Goal: Transaction & Acquisition: Purchase product/service

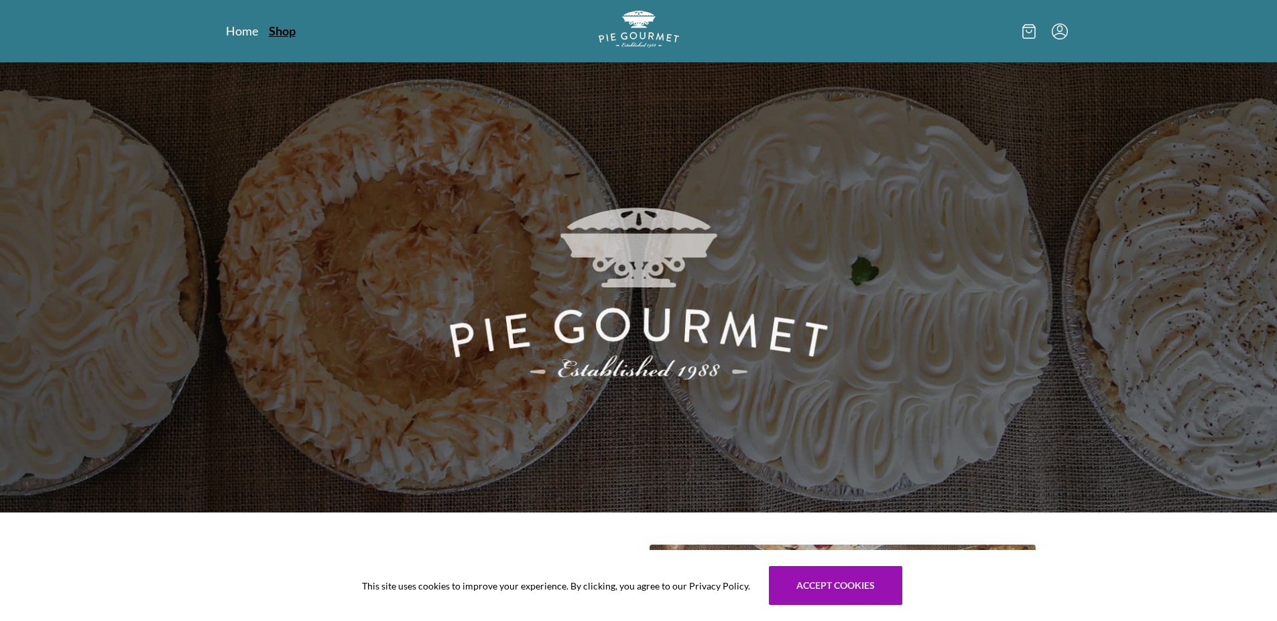
click at [283, 30] on link "Shop" at bounding box center [282, 31] width 27 height 16
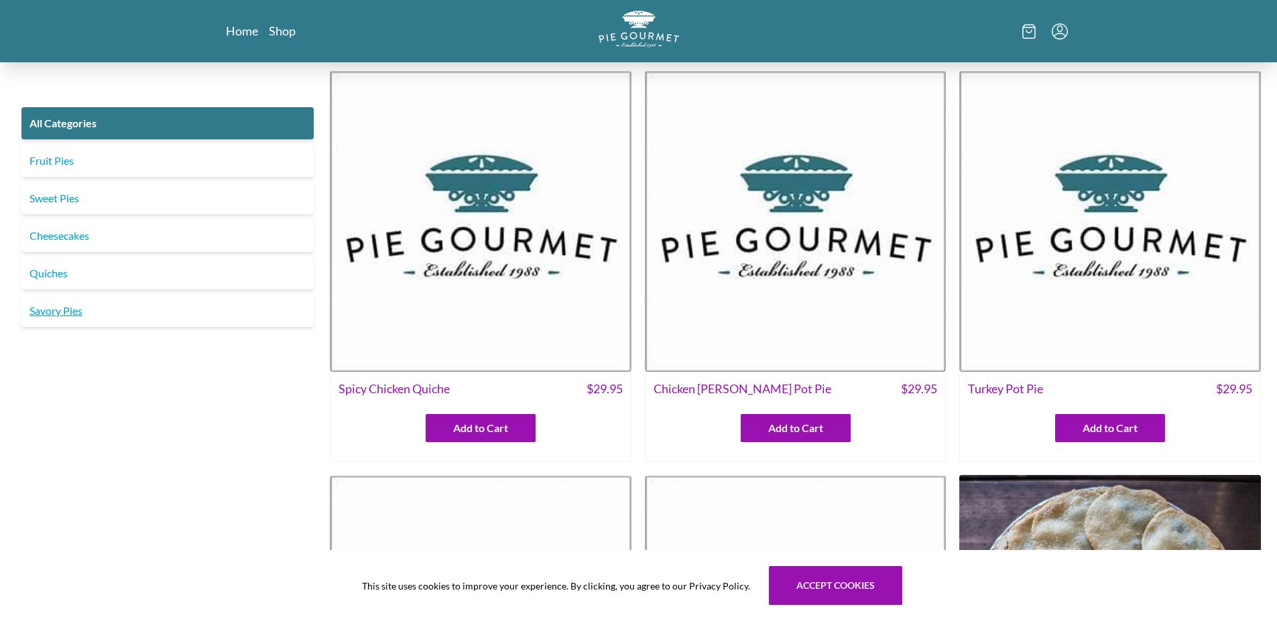
click at [55, 310] on link "Savory Pies" at bounding box center [167, 311] width 292 height 32
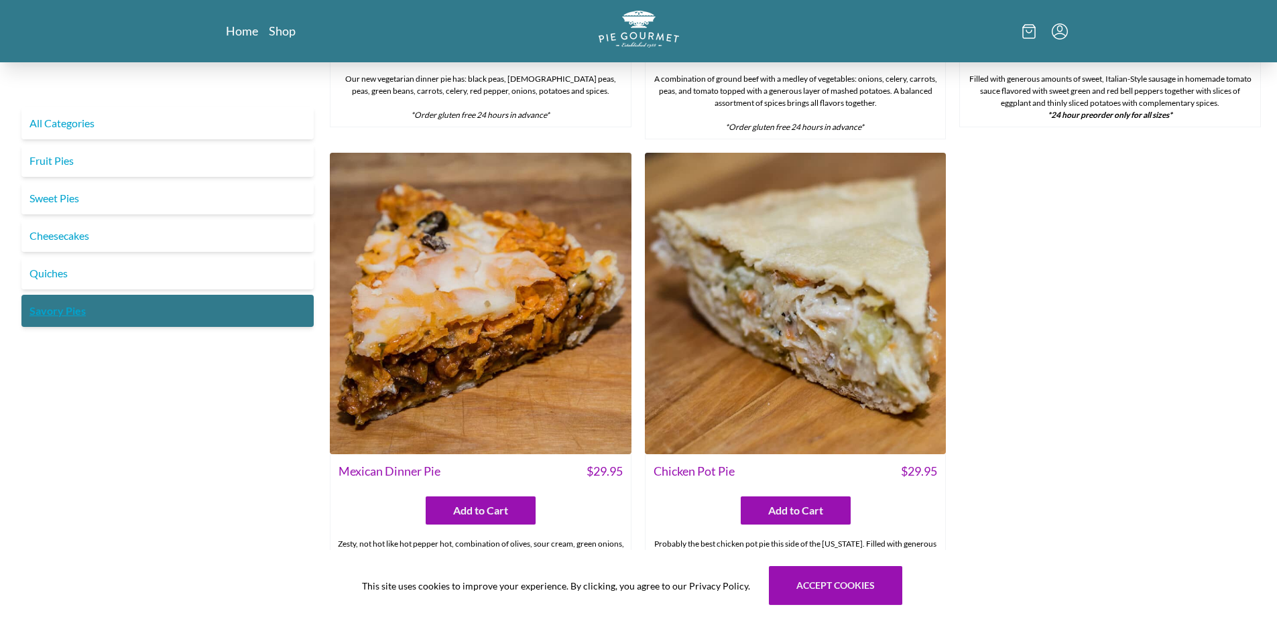
scroll to position [831, 0]
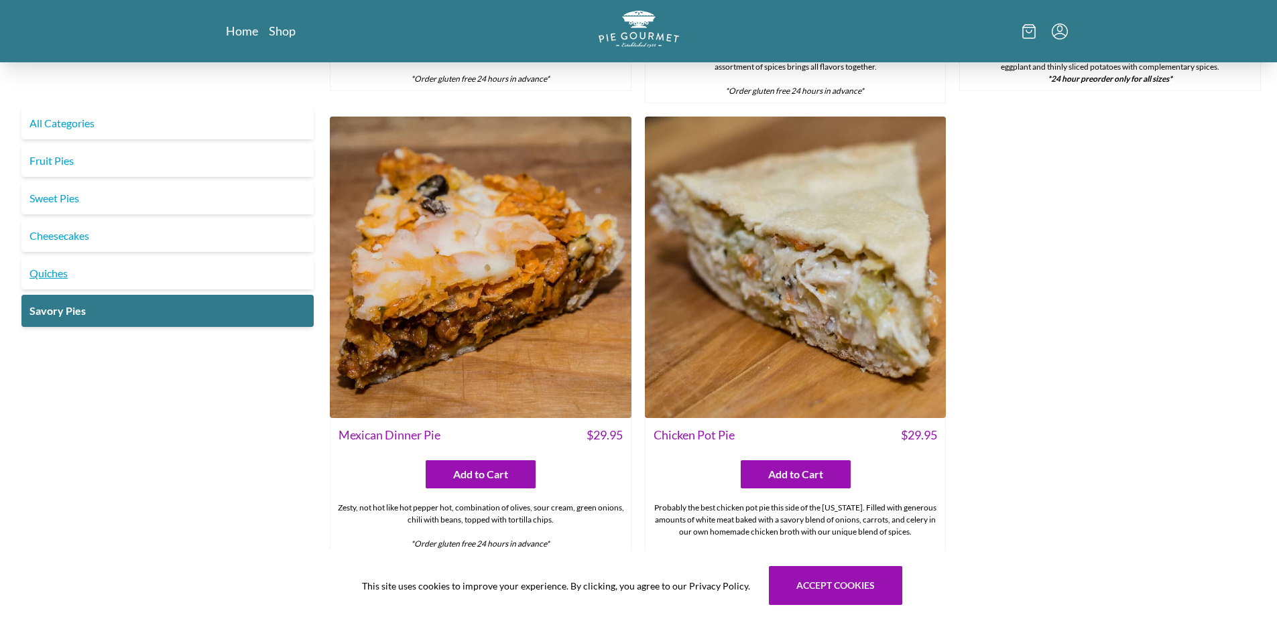
click at [59, 281] on link "Quiches" at bounding box center [167, 273] width 292 height 32
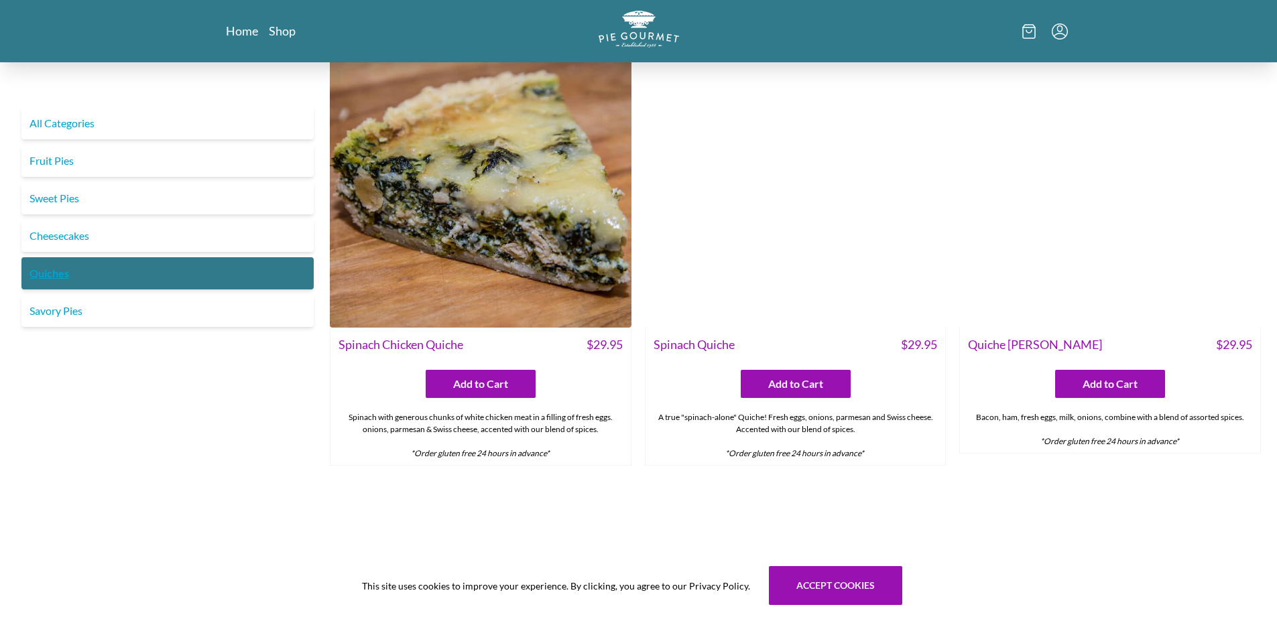
scroll to position [509, 0]
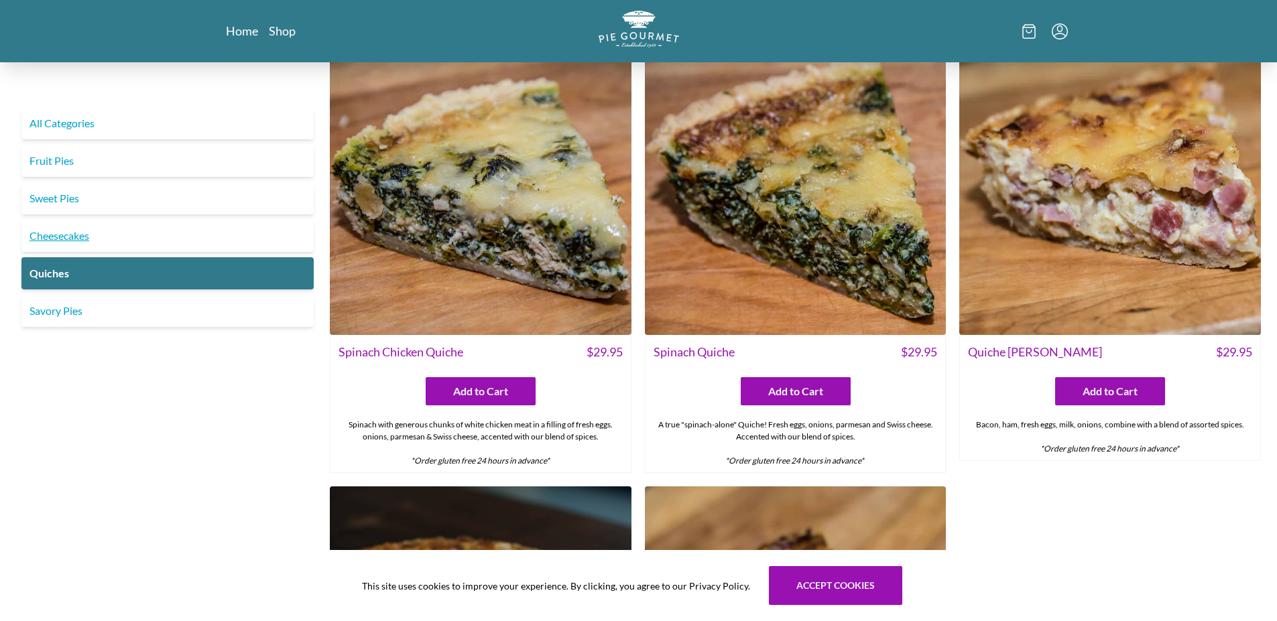
click at [55, 232] on link "Cheesecakes" at bounding box center [167, 236] width 292 height 32
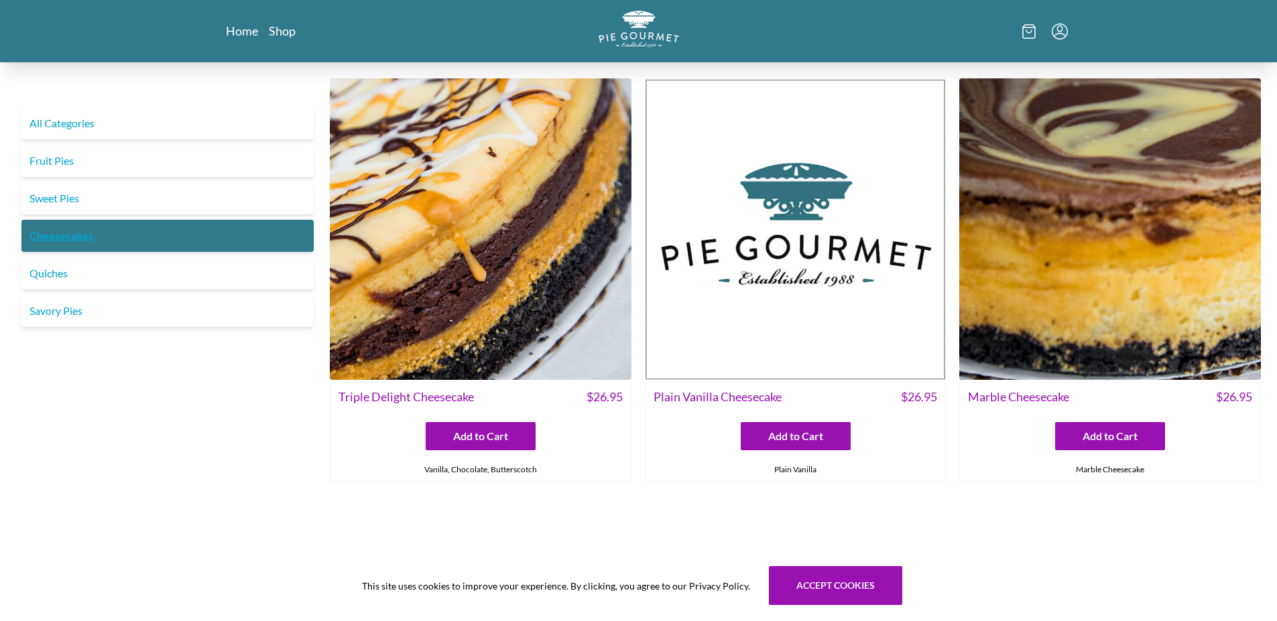
click at [55, 232] on link "Cheesecakes" at bounding box center [167, 236] width 292 height 32
click at [60, 197] on link "Sweet Pies" at bounding box center [167, 198] width 292 height 32
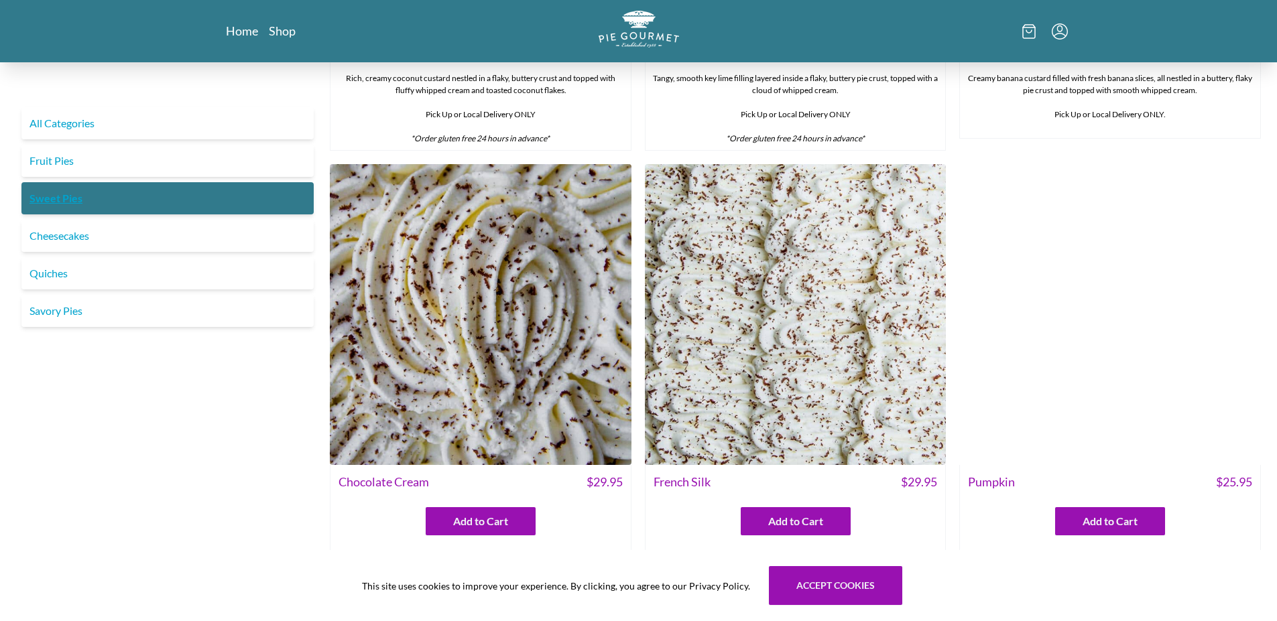
scroll to position [429, 0]
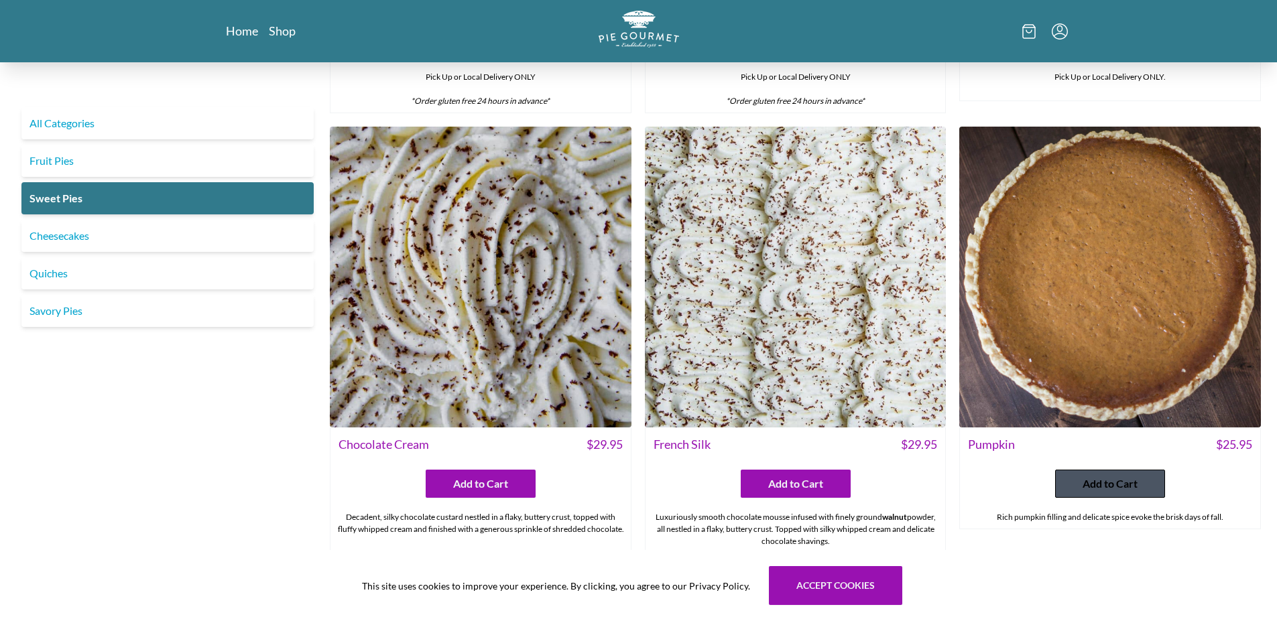
click at [1074, 493] on button "Add to Cart" at bounding box center [1110, 484] width 110 height 28
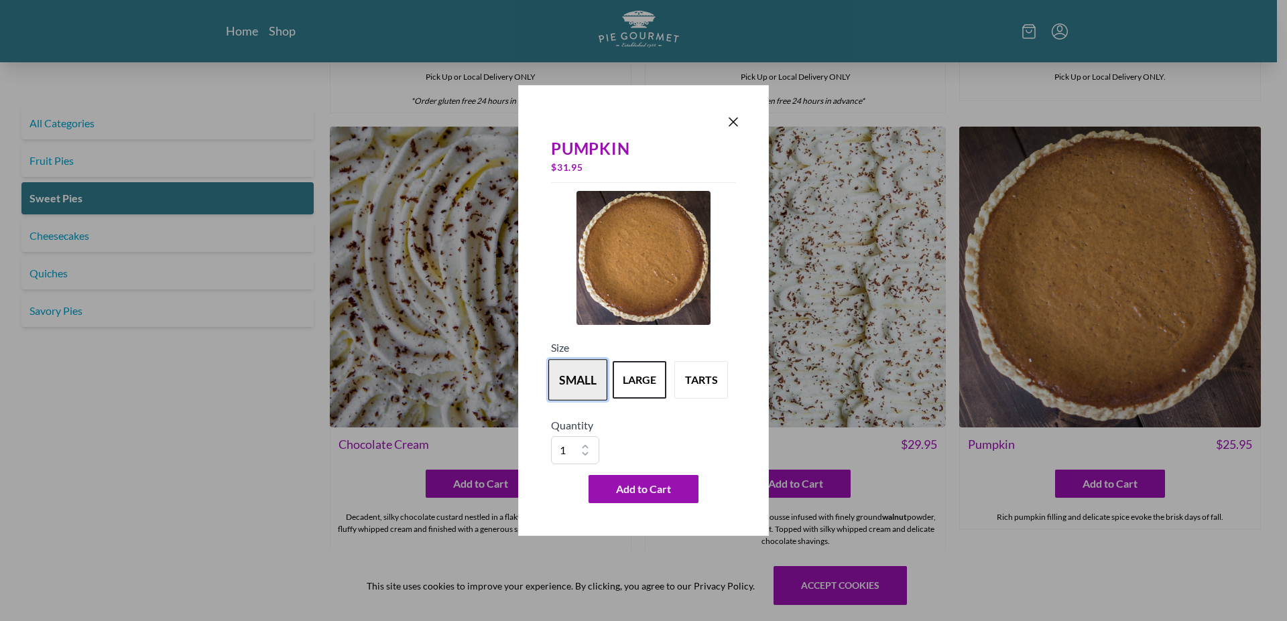
click at [581, 380] on button "small" at bounding box center [577, 380] width 59 height 42
click at [646, 393] on button "large" at bounding box center [639, 380] width 59 height 42
click at [571, 380] on button "small" at bounding box center [577, 380] width 59 height 42
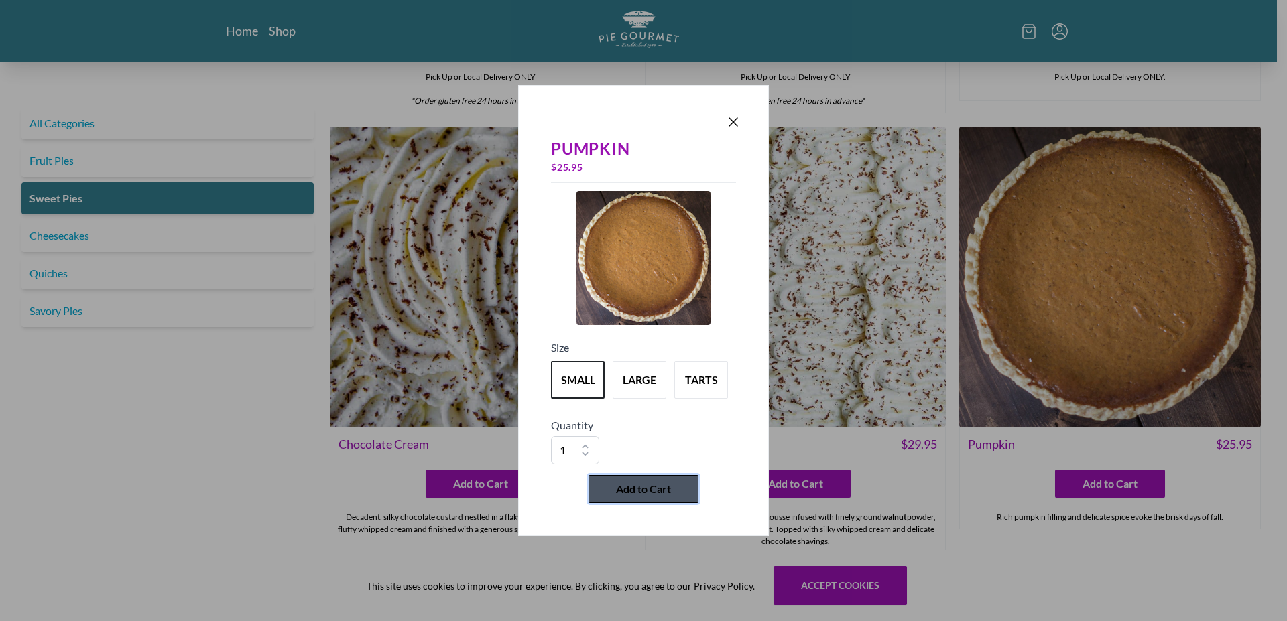
click at [649, 491] on span "Add to Cart" at bounding box center [643, 489] width 55 height 16
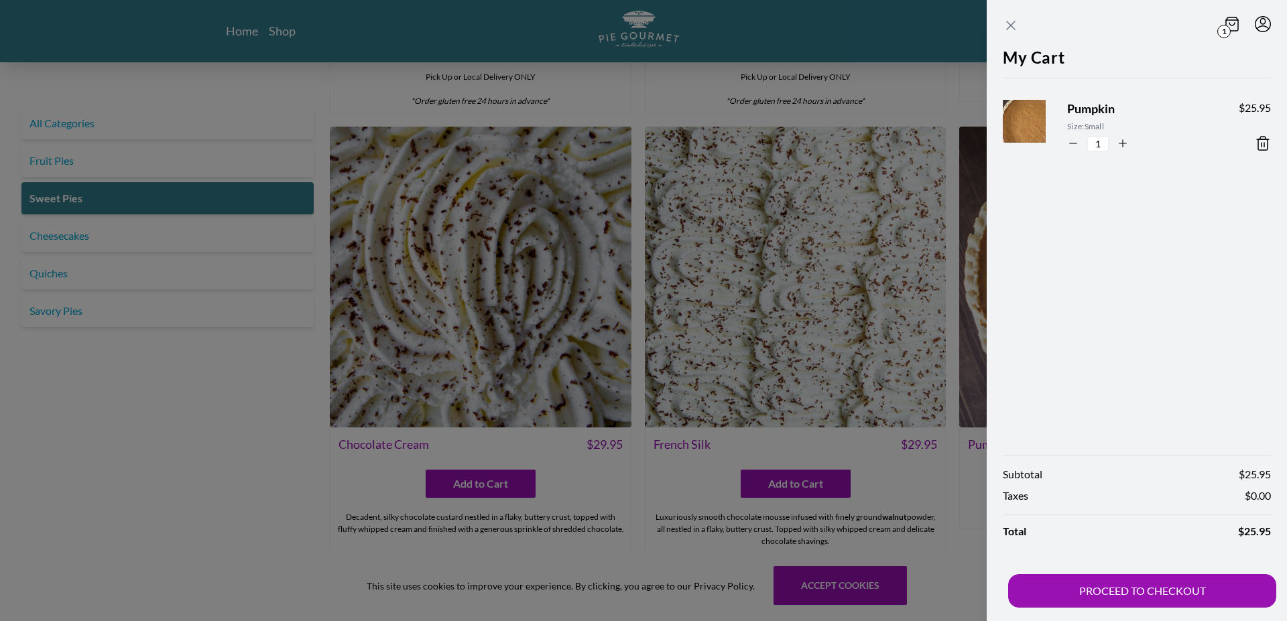
click at [1004, 31] on icon "Close panel" at bounding box center [1011, 25] width 16 height 16
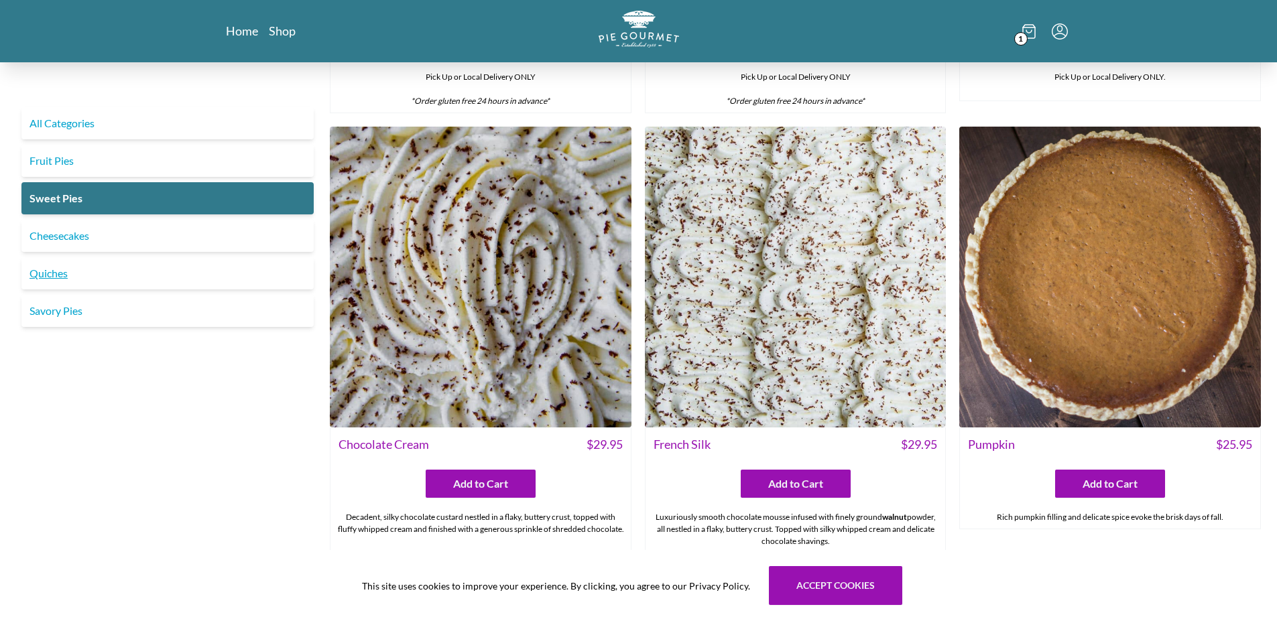
click at [50, 282] on link "Quiches" at bounding box center [167, 273] width 292 height 32
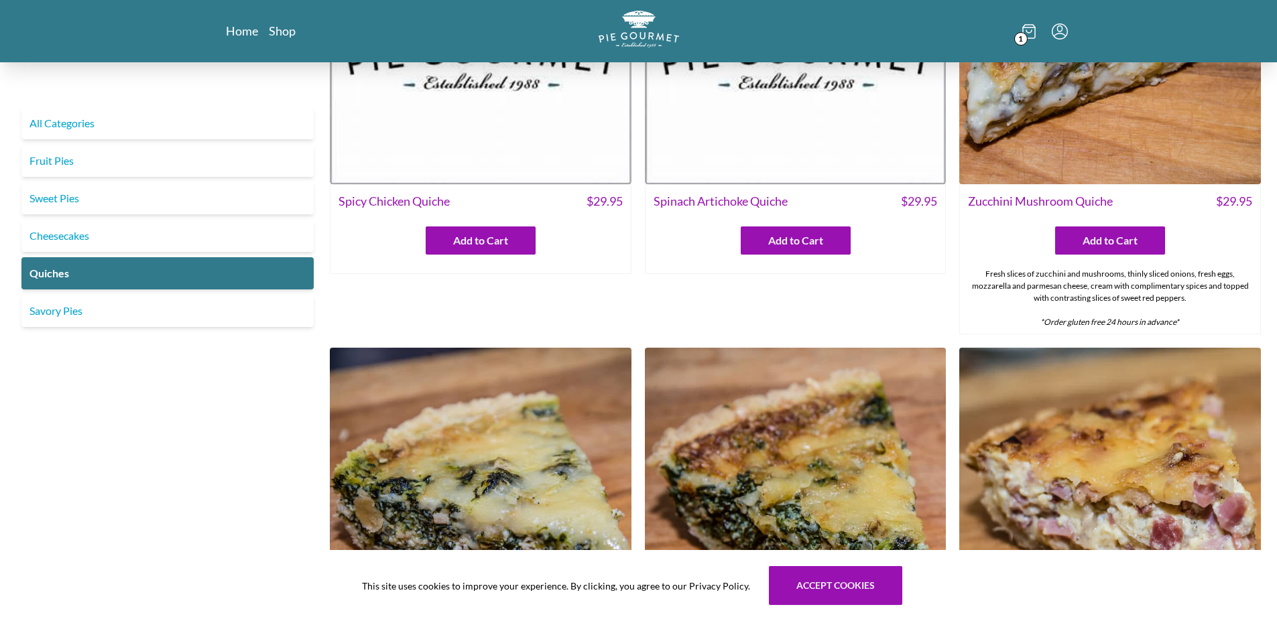
scroll to position [134, 0]
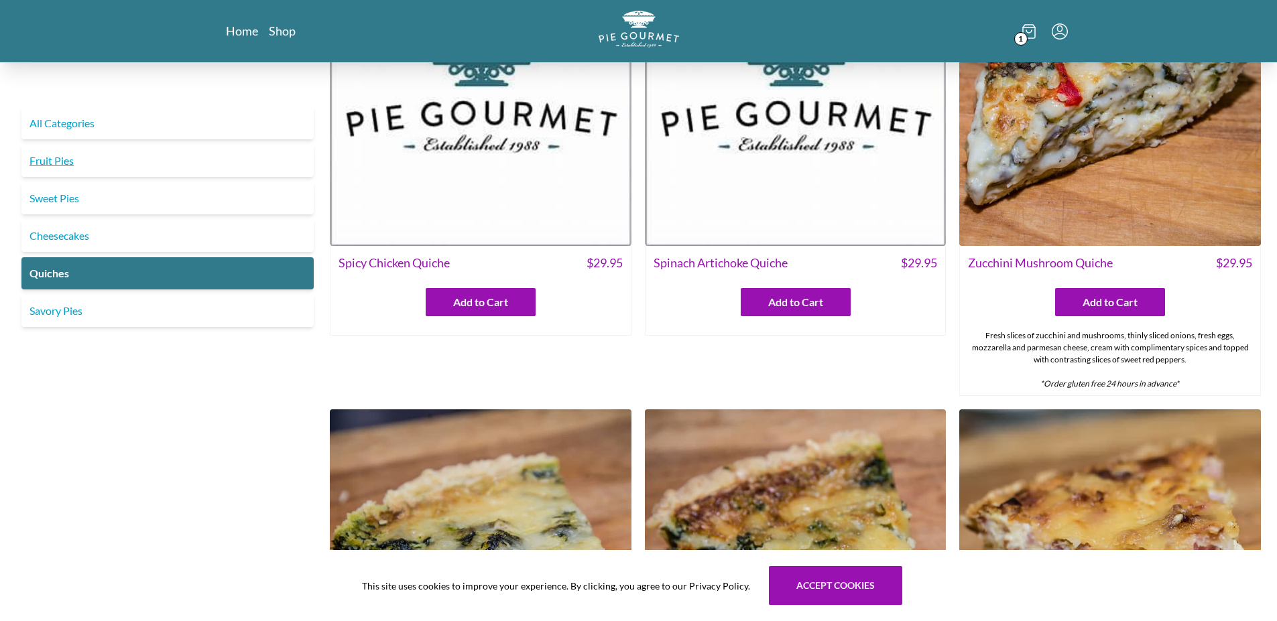
click at [50, 165] on link "Fruit Pies" at bounding box center [167, 161] width 292 height 32
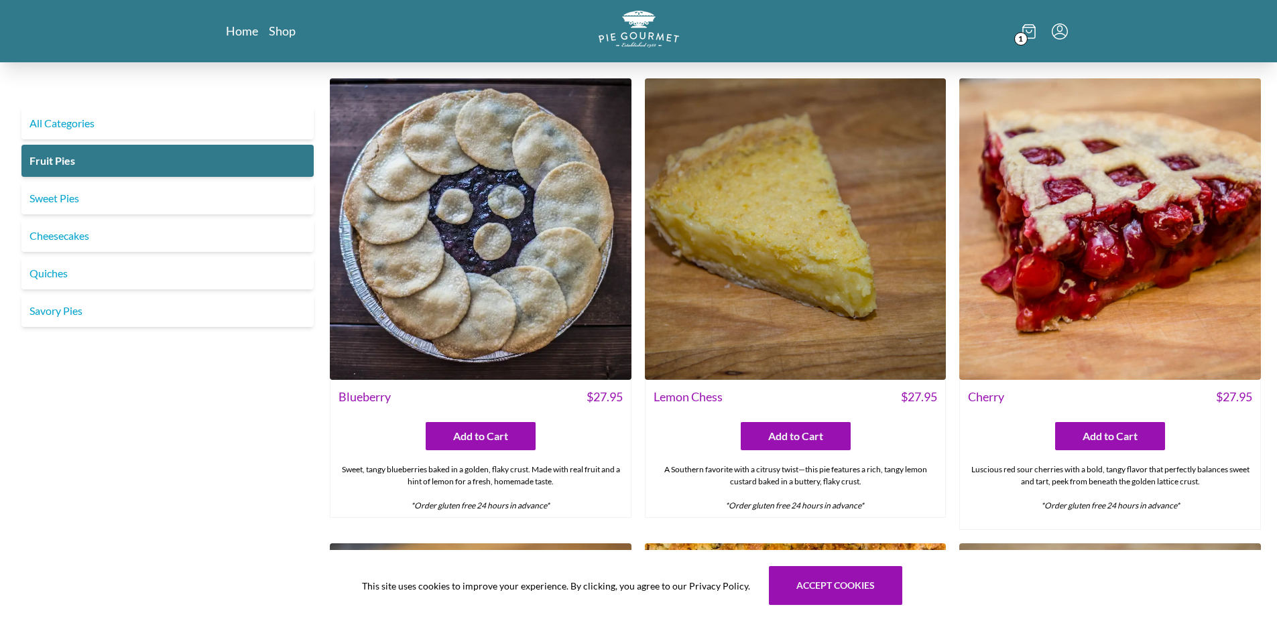
click at [1190, 278] on img at bounding box center [1110, 229] width 302 height 302
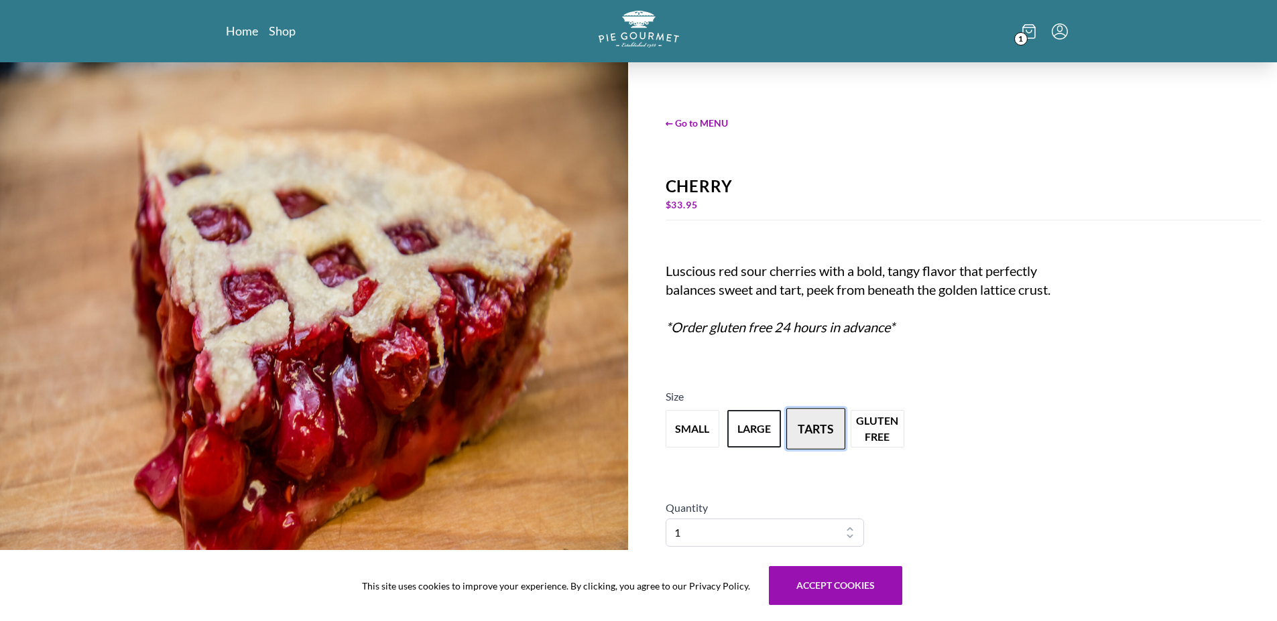
click at [813, 432] on button "tarts" at bounding box center [815, 429] width 59 height 42
click at [757, 426] on button "large" at bounding box center [754, 429] width 59 height 42
click at [824, 428] on button "tarts" at bounding box center [815, 429] width 59 height 42
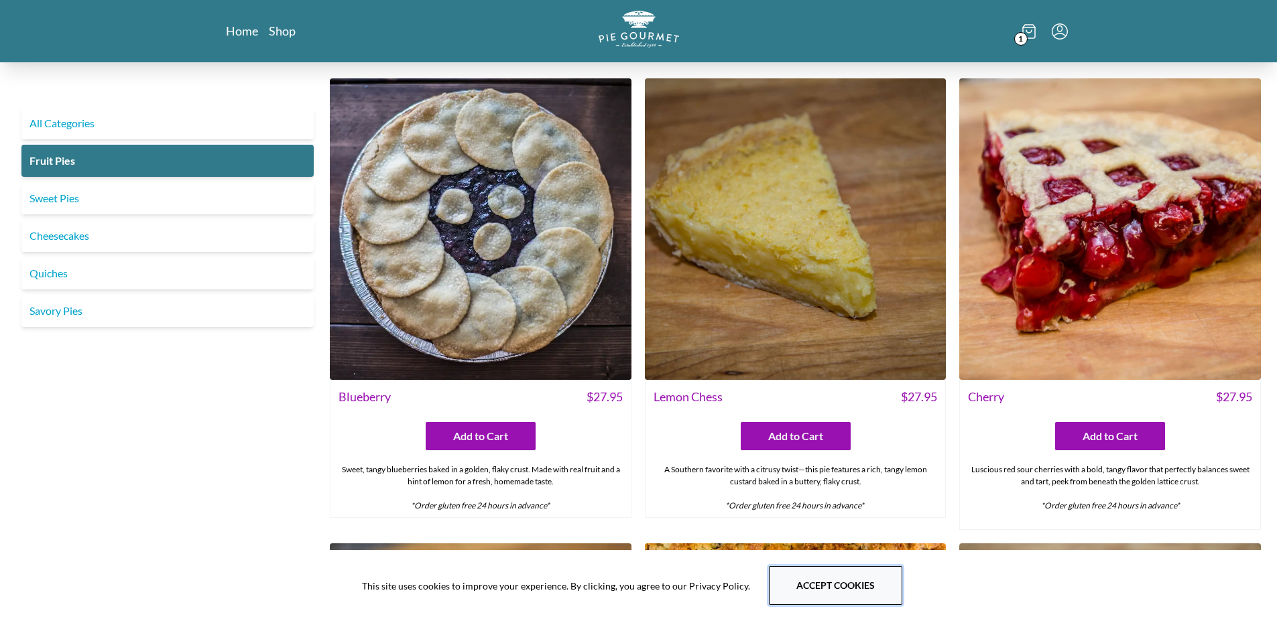
click at [836, 601] on button "Accept cookies" at bounding box center [835, 585] width 133 height 39
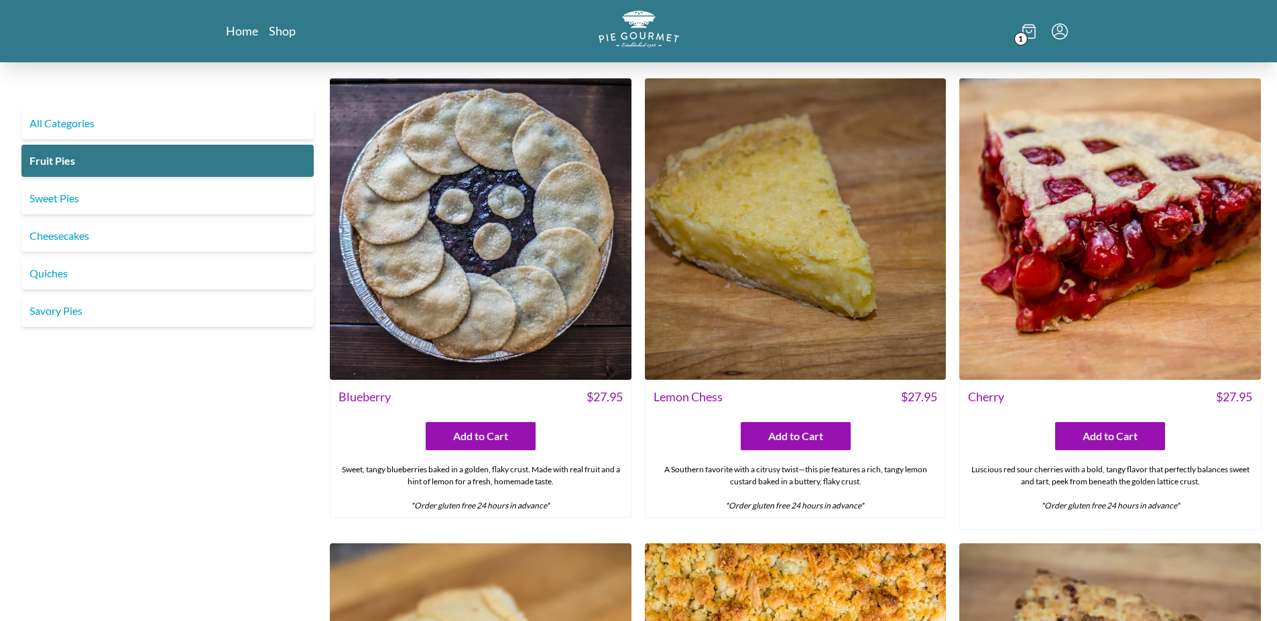
click at [1026, 38] on span "1" at bounding box center [1020, 38] width 13 height 13
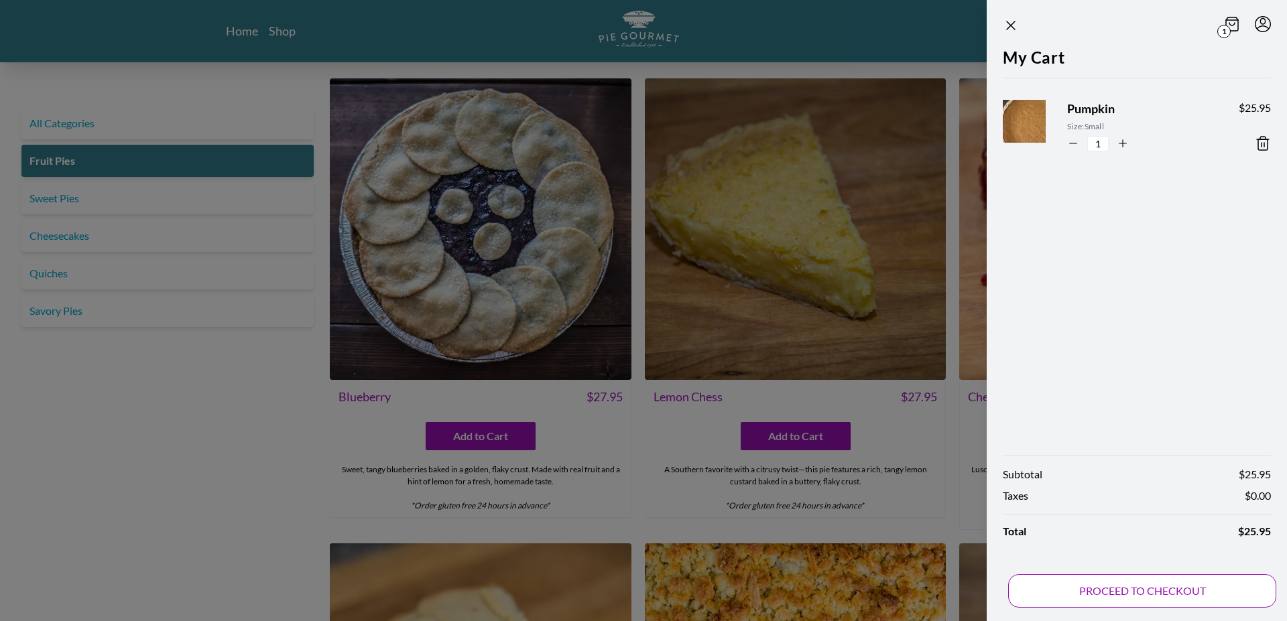
click at [1070, 589] on button "PROCEED TO CHECKOUT" at bounding box center [1142, 592] width 268 height 34
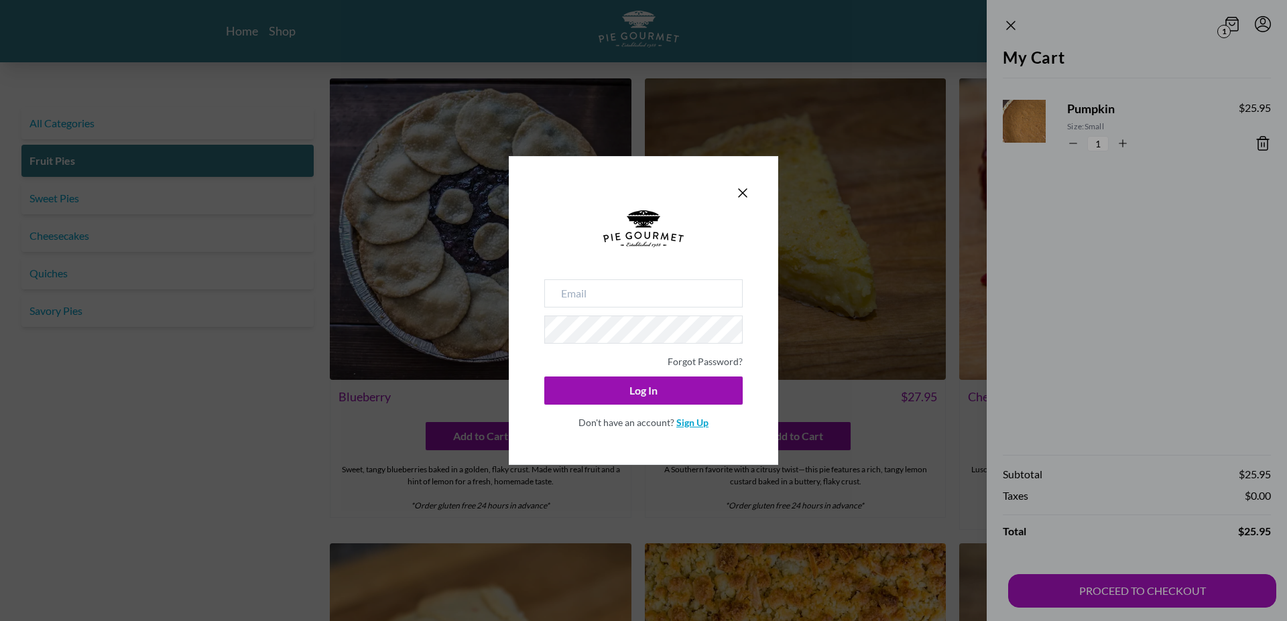
click at [684, 423] on link "Sign Up" at bounding box center [692, 422] width 32 height 11
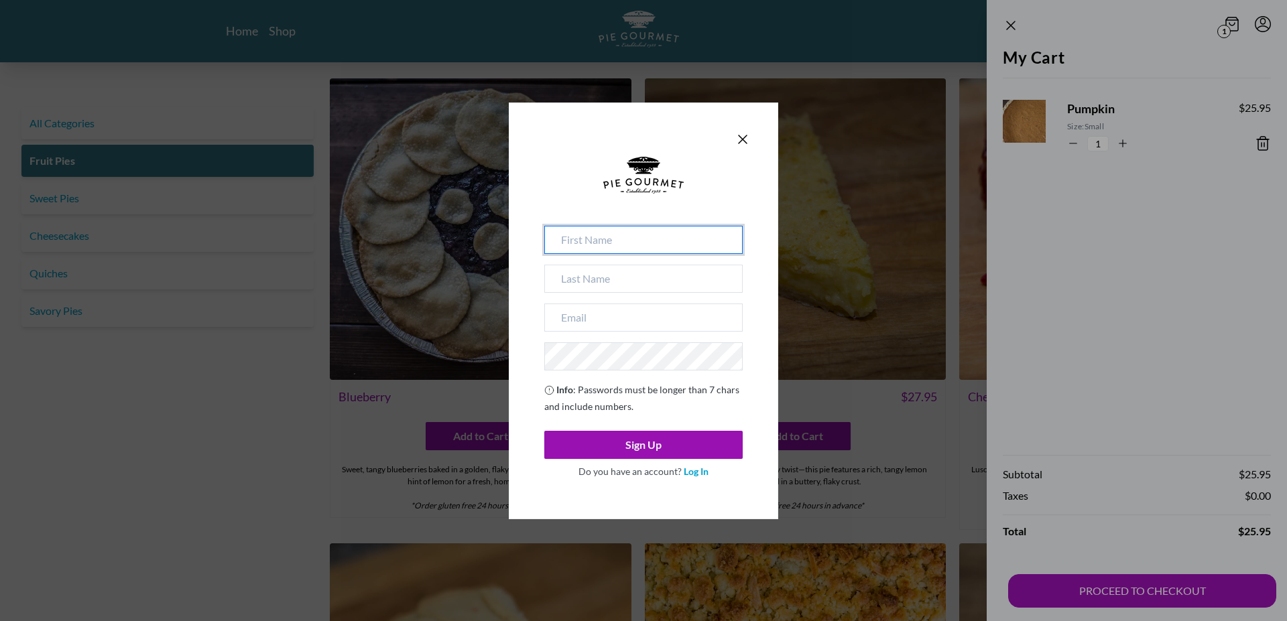
click at [579, 246] on input at bounding box center [643, 240] width 198 height 28
type input "[PERSON_NAME]"
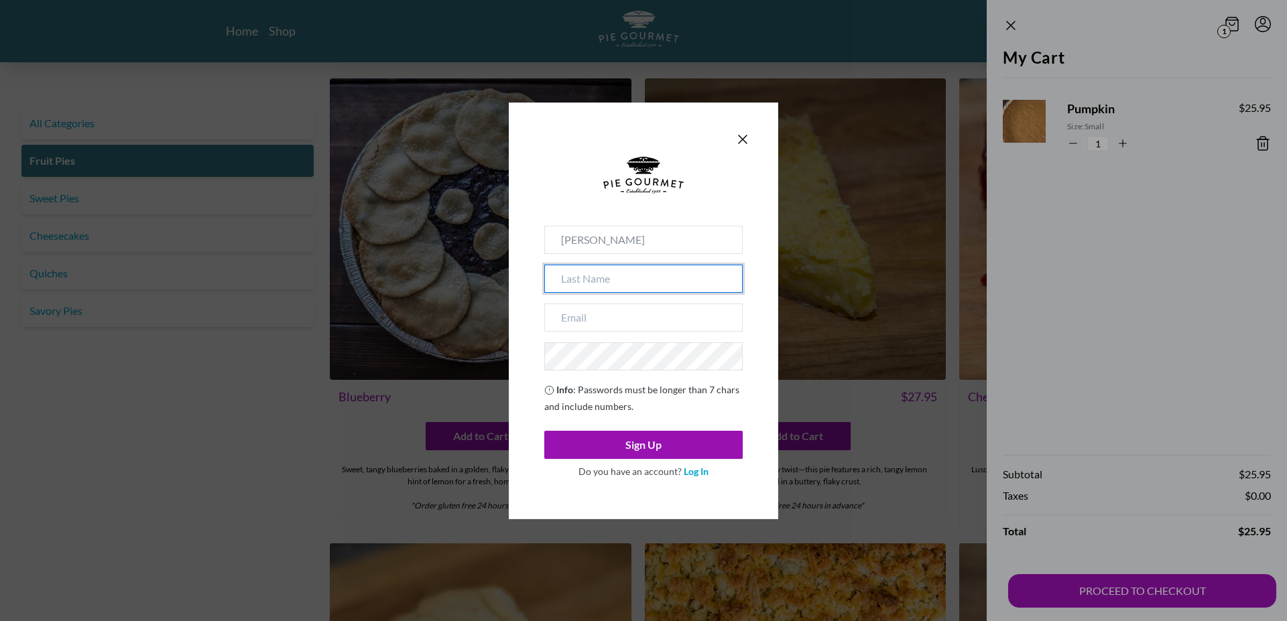
type input "[PERSON_NAME]"
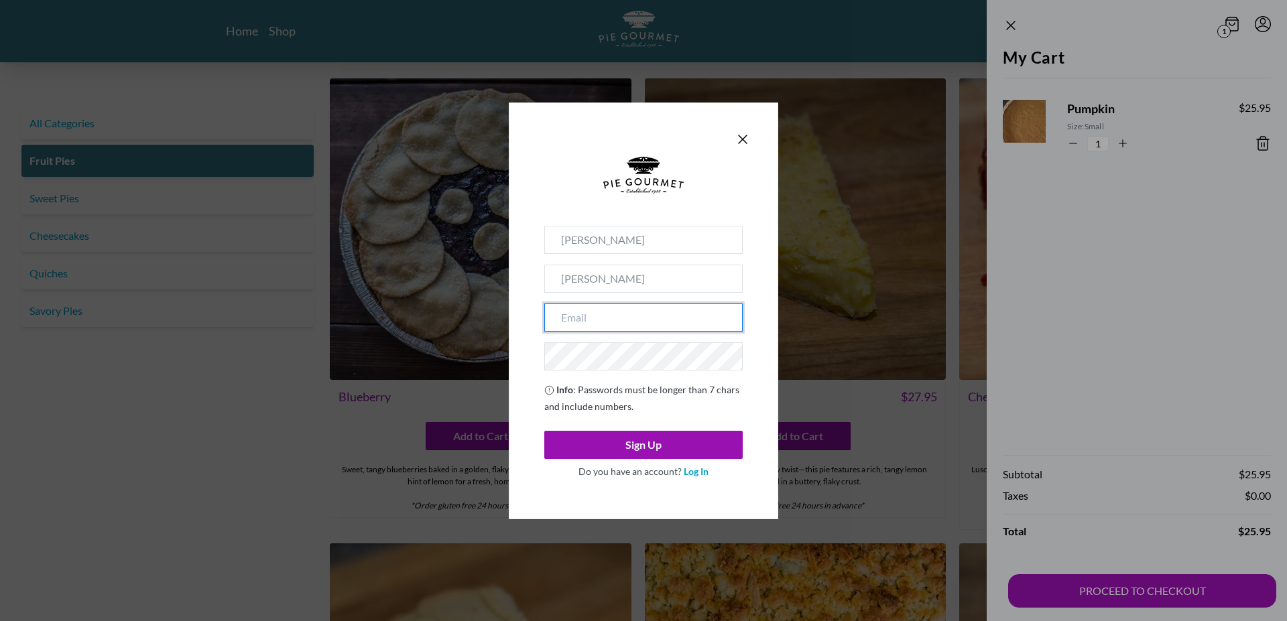
type input "[EMAIL_ADDRESS][DOMAIN_NAME]"
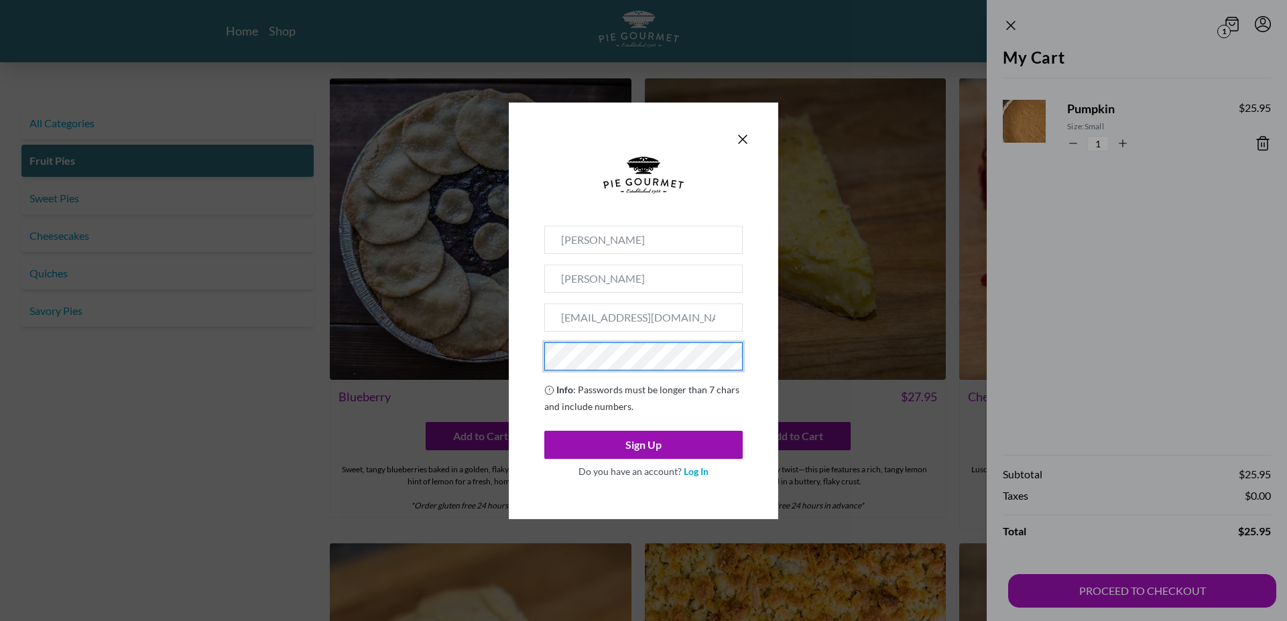
click at [544, 431] on button "Sign Up" at bounding box center [643, 445] width 198 height 28
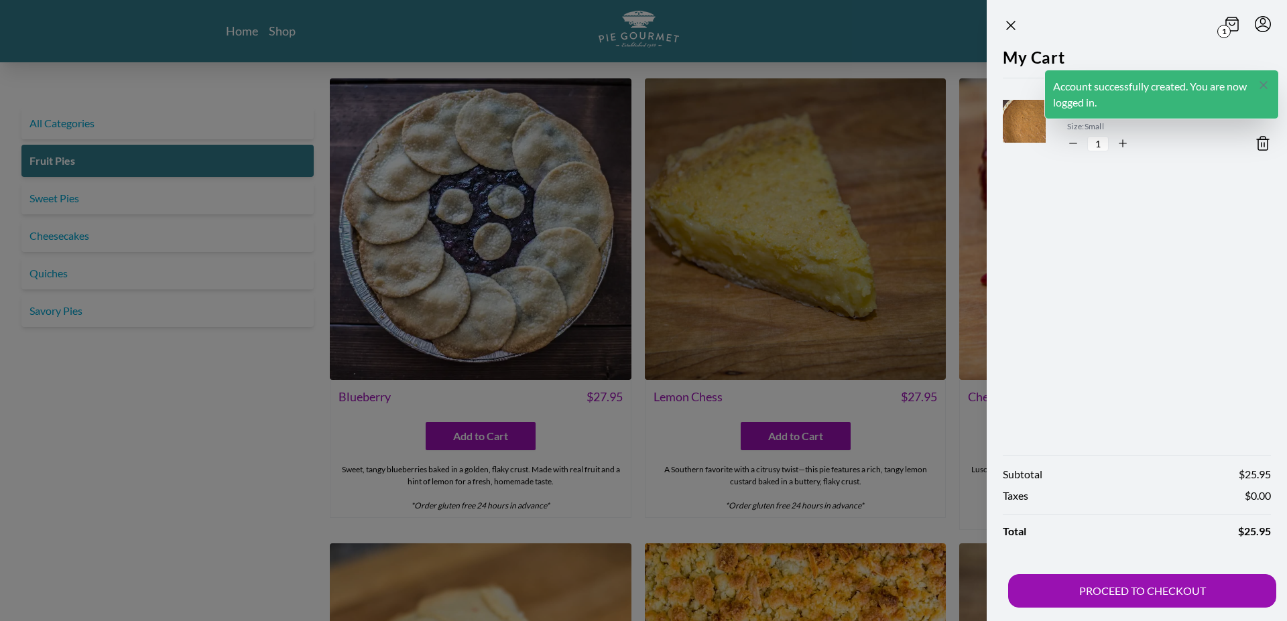
click at [1265, 84] on icon "Close panel" at bounding box center [1263, 84] width 13 height 13
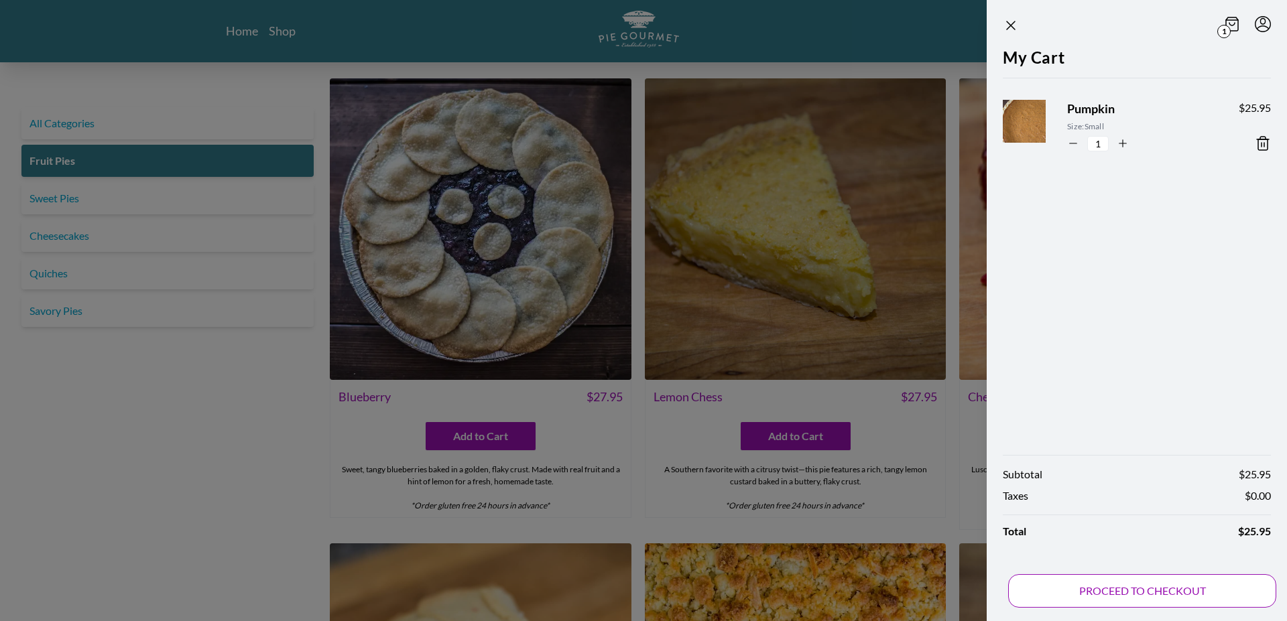
click at [1118, 597] on button "PROCEED TO CHECKOUT" at bounding box center [1142, 592] width 268 height 34
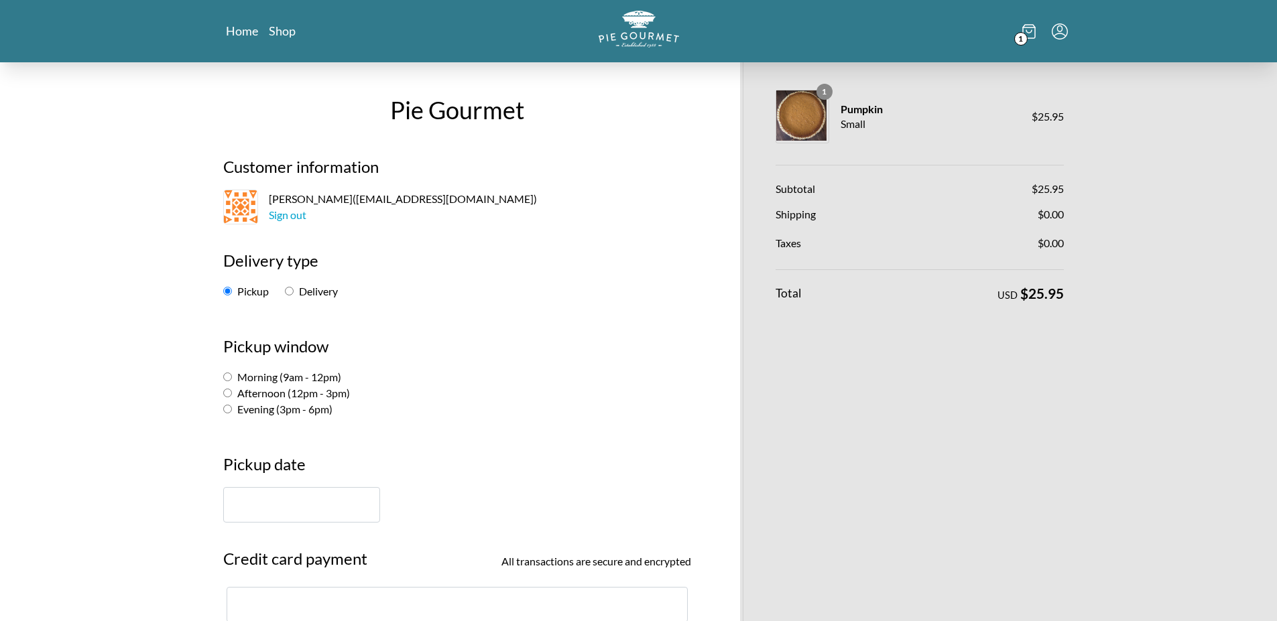
click at [224, 389] on input "Afternoon (12pm - 3pm)" at bounding box center [227, 393] width 9 height 9
radio input "true"
click at [242, 511] on input "text" at bounding box center [301, 505] width 157 height 36
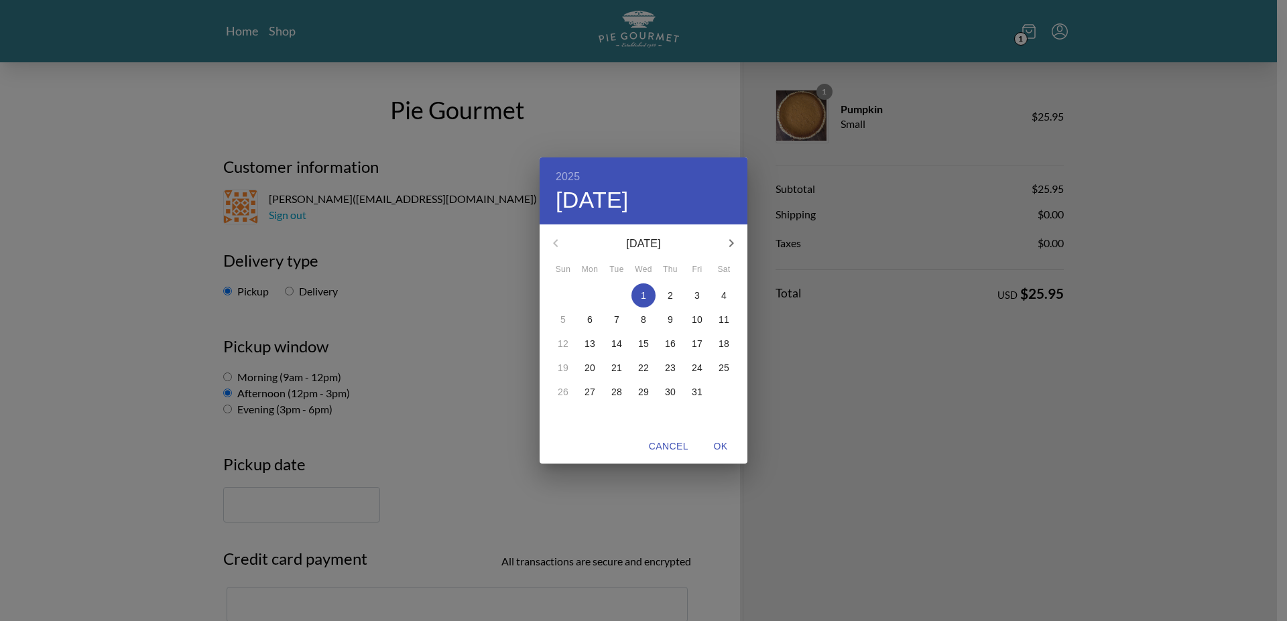
click at [698, 294] on p "3" at bounding box center [697, 295] width 5 height 13
click at [727, 448] on span "OK" at bounding box center [721, 446] width 32 height 17
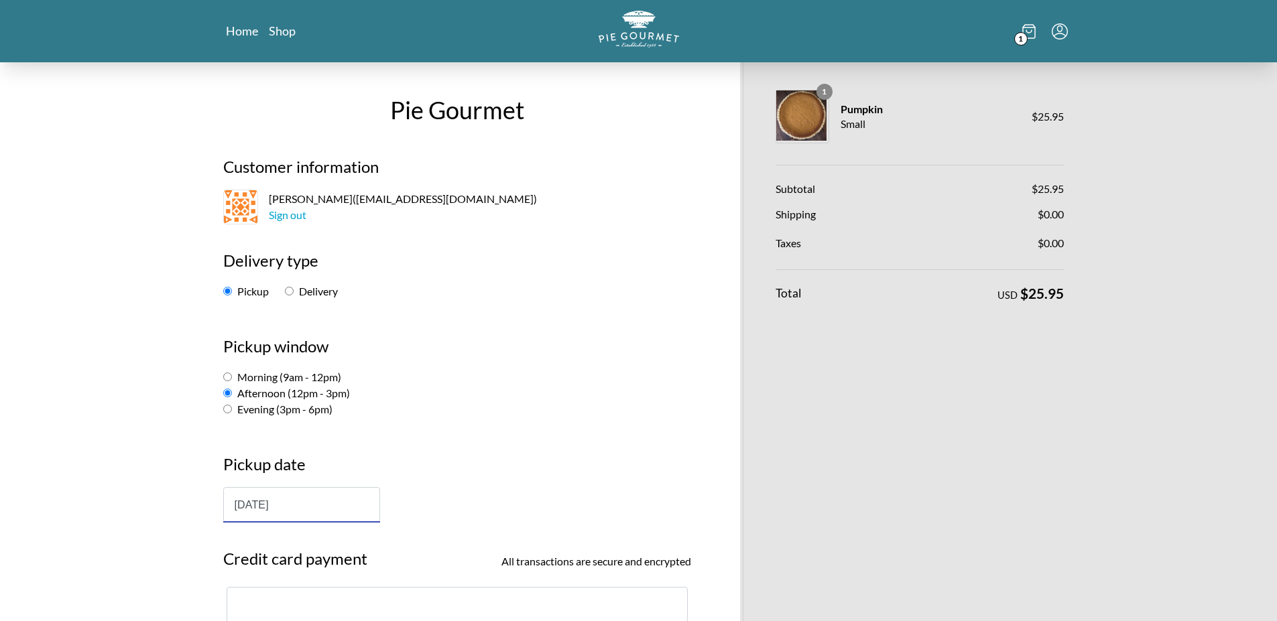
click at [341, 503] on input "[DATE]" at bounding box center [301, 505] width 157 height 36
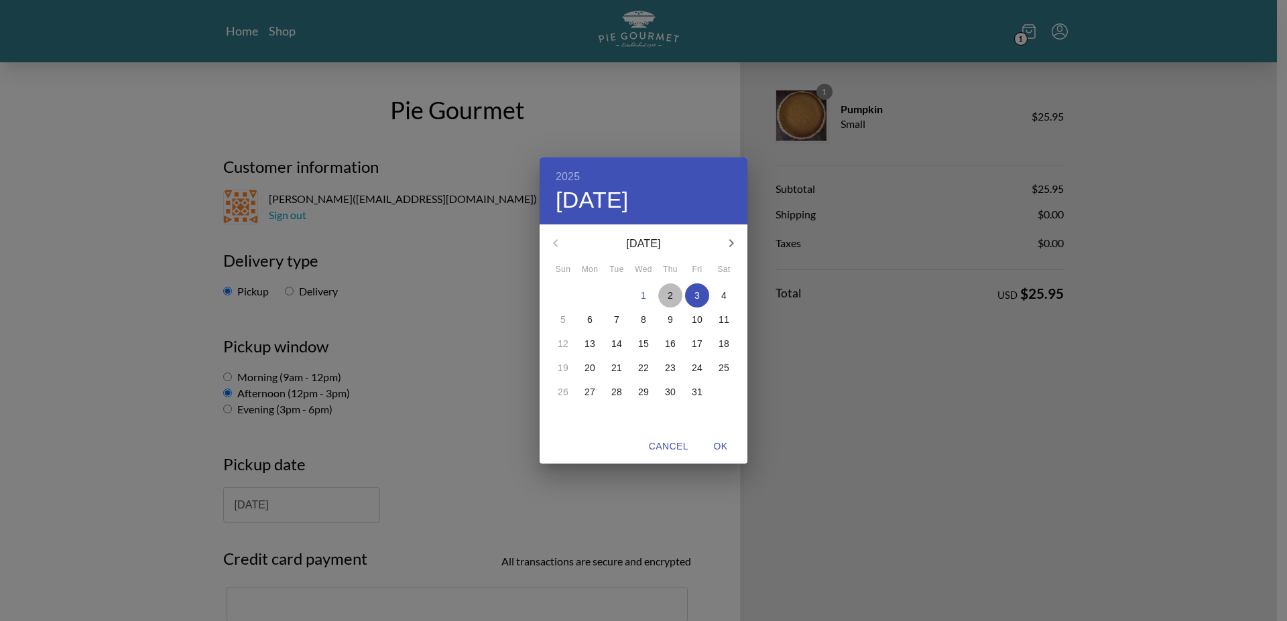
click at [665, 294] on span "2" at bounding box center [670, 295] width 24 height 13
click at [723, 438] on span "OK" at bounding box center [721, 446] width 32 height 17
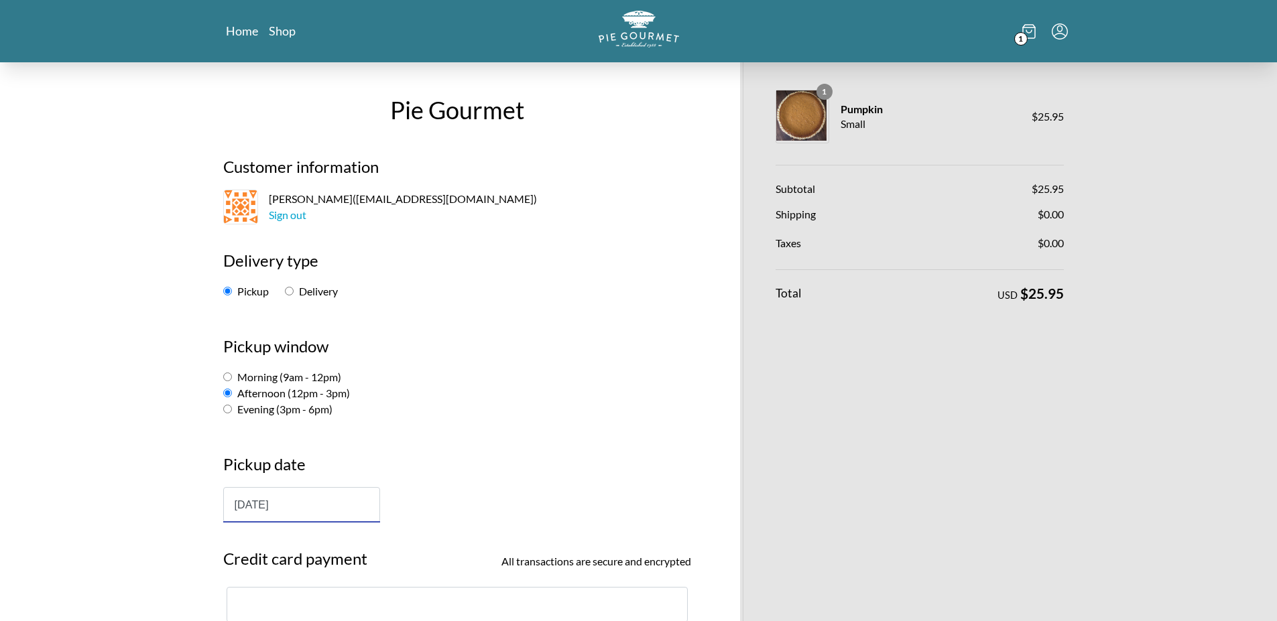
click at [625, 403] on div "Evening (3pm - 6pm)" at bounding box center [457, 410] width 468 height 16
click at [251, 501] on input "[DATE]" at bounding box center [301, 505] width 157 height 36
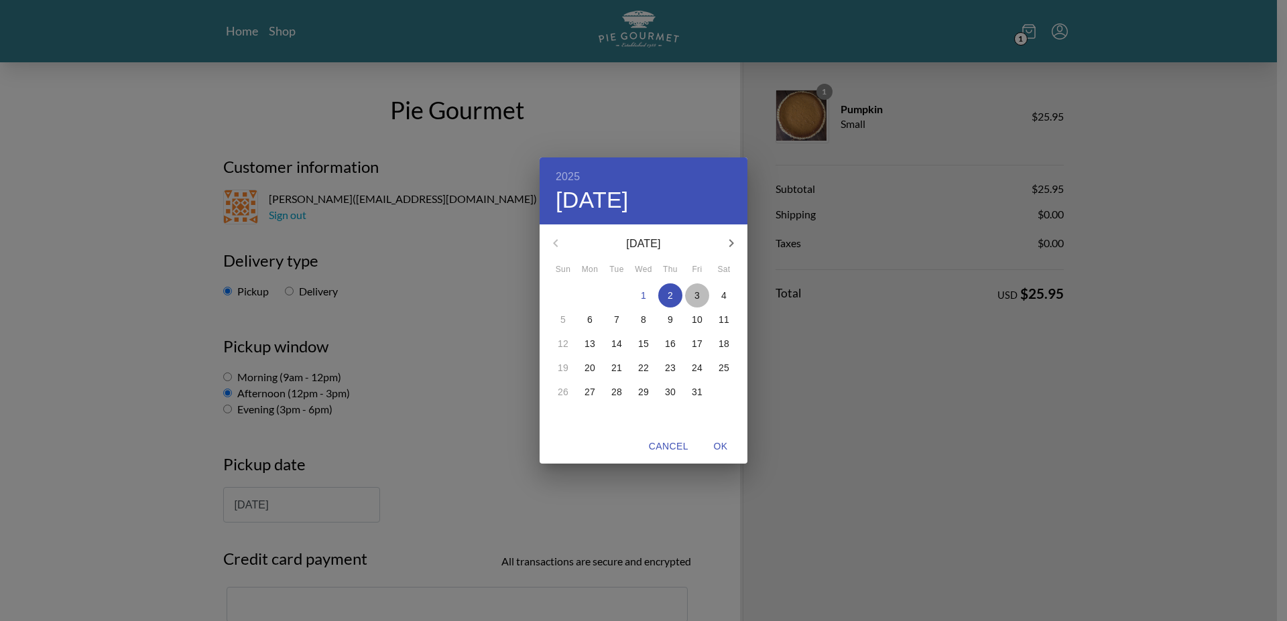
click at [695, 296] on p "3" at bounding box center [697, 295] width 5 height 13
click at [724, 448] on span "OK" at bounding box center [721, 446] width 32 height 17
type input "[DATE]"
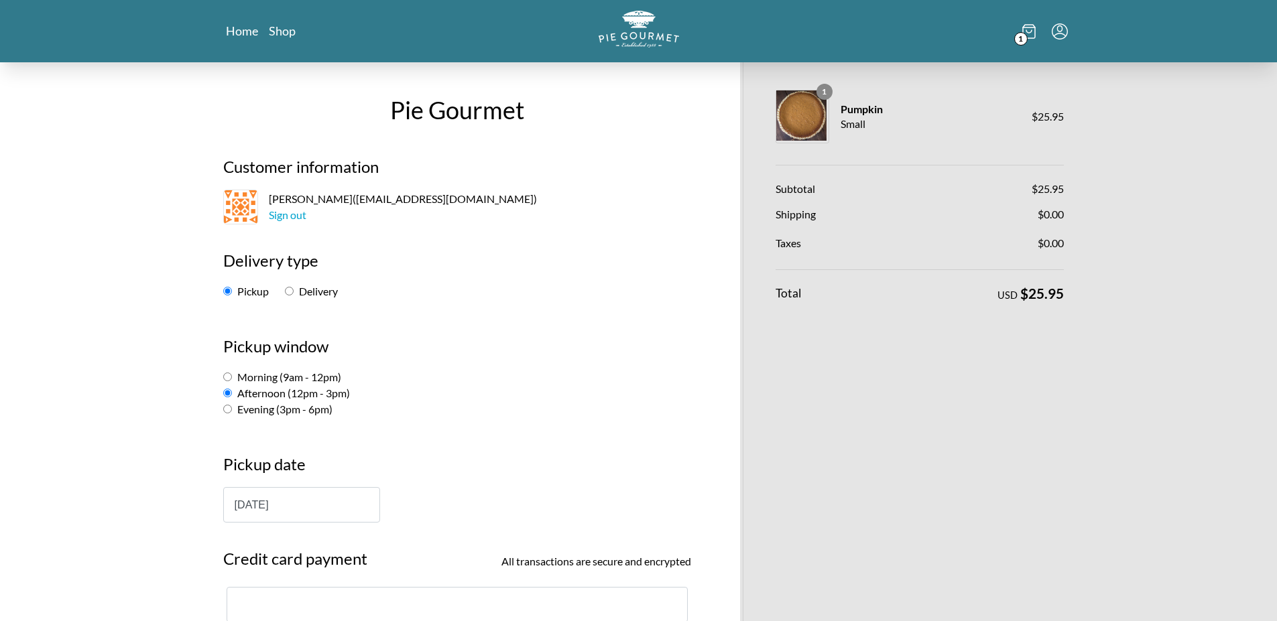
click at [586, 367] on h2 "Pickup window" at bounding box center [457, 352] width 468 height 35
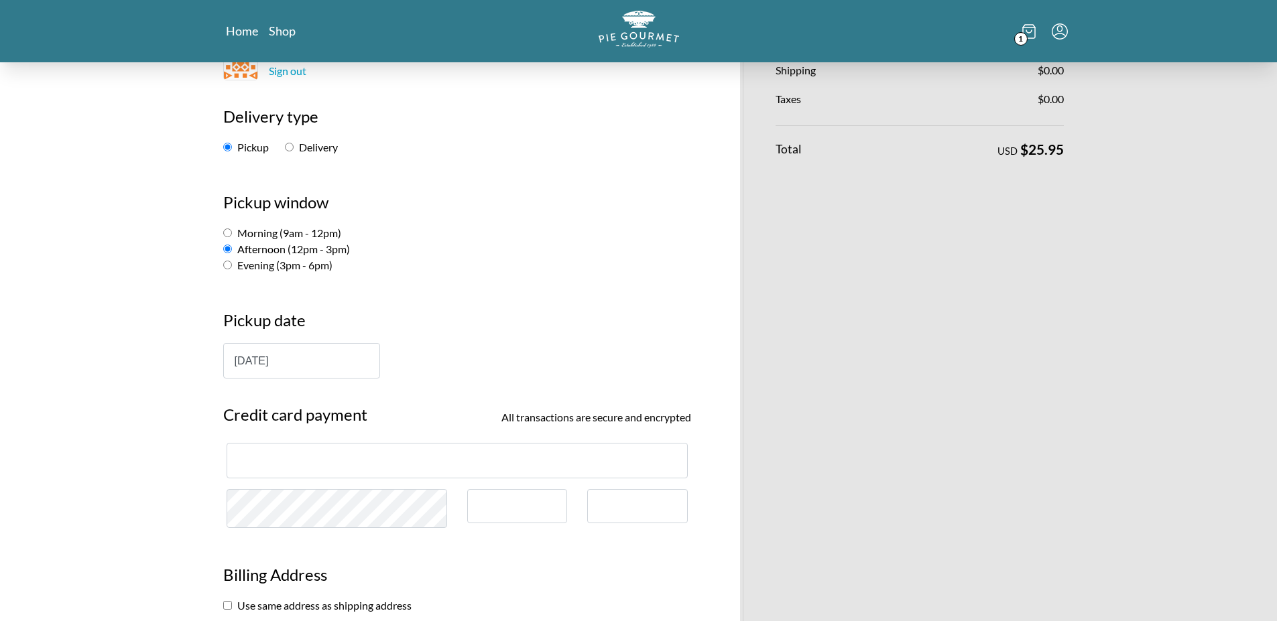
scroll to position [295, 0]
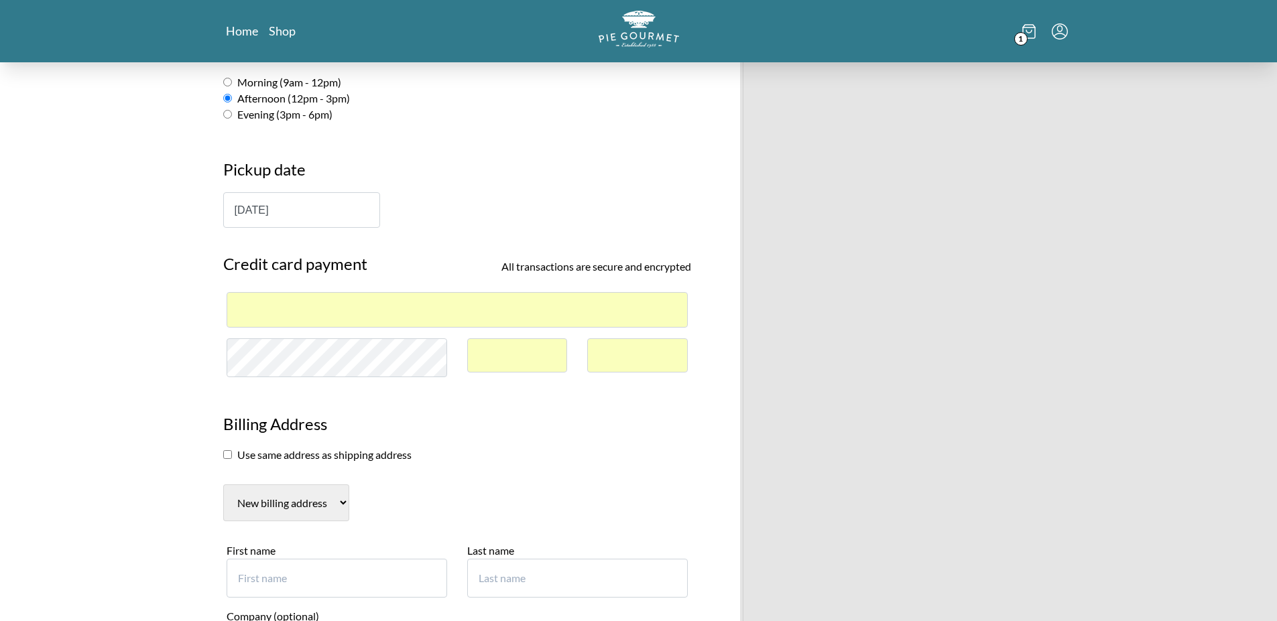
click at [492, 463] on section "Use same address as shipping address" at bounding box center [457, 455] width 468 height 16
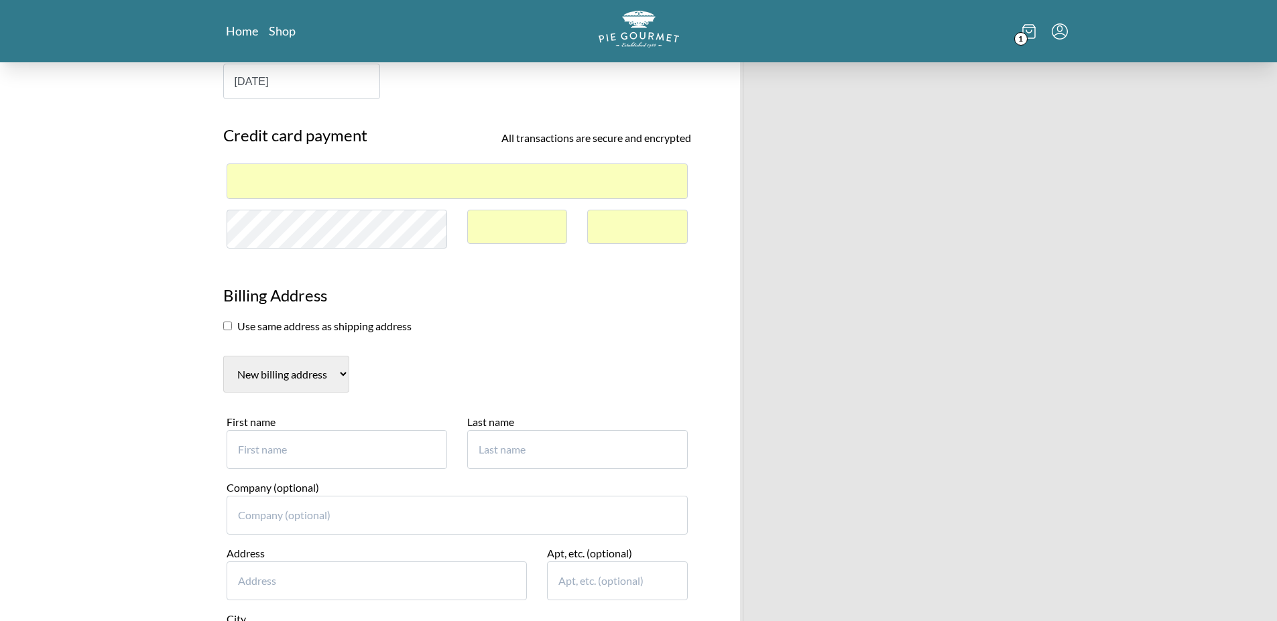
scroll to position [536, 0]
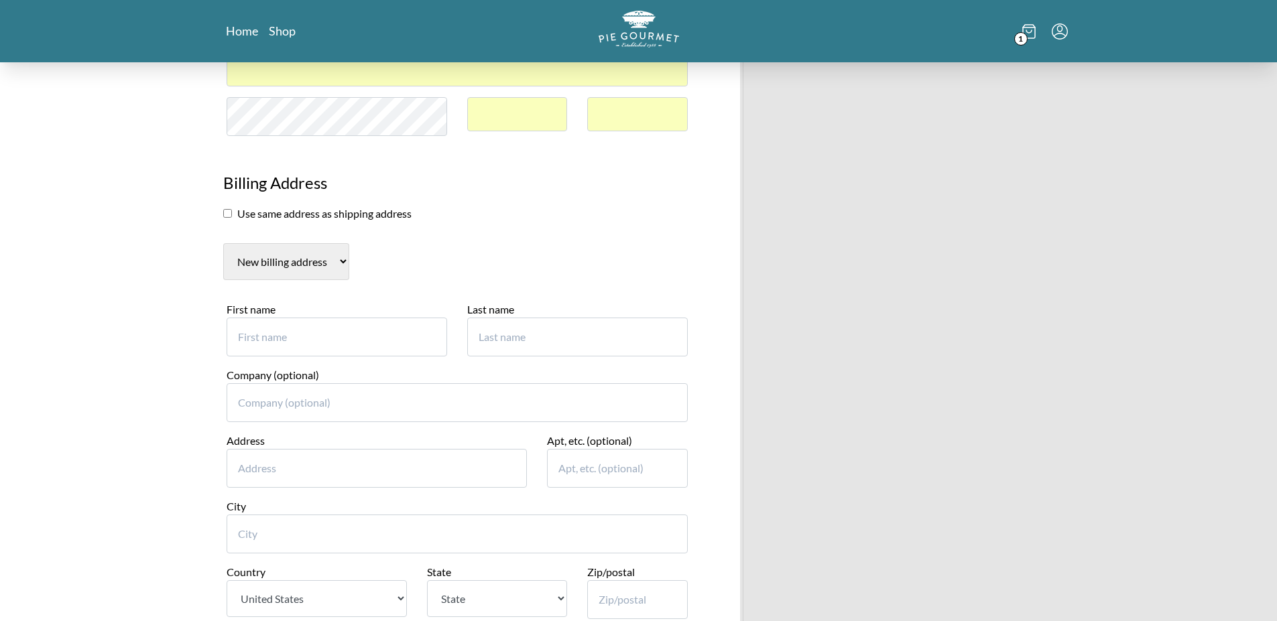
click at [228, 215] on input "checkbox" at bounding box center [227, 213] width 9 height 9
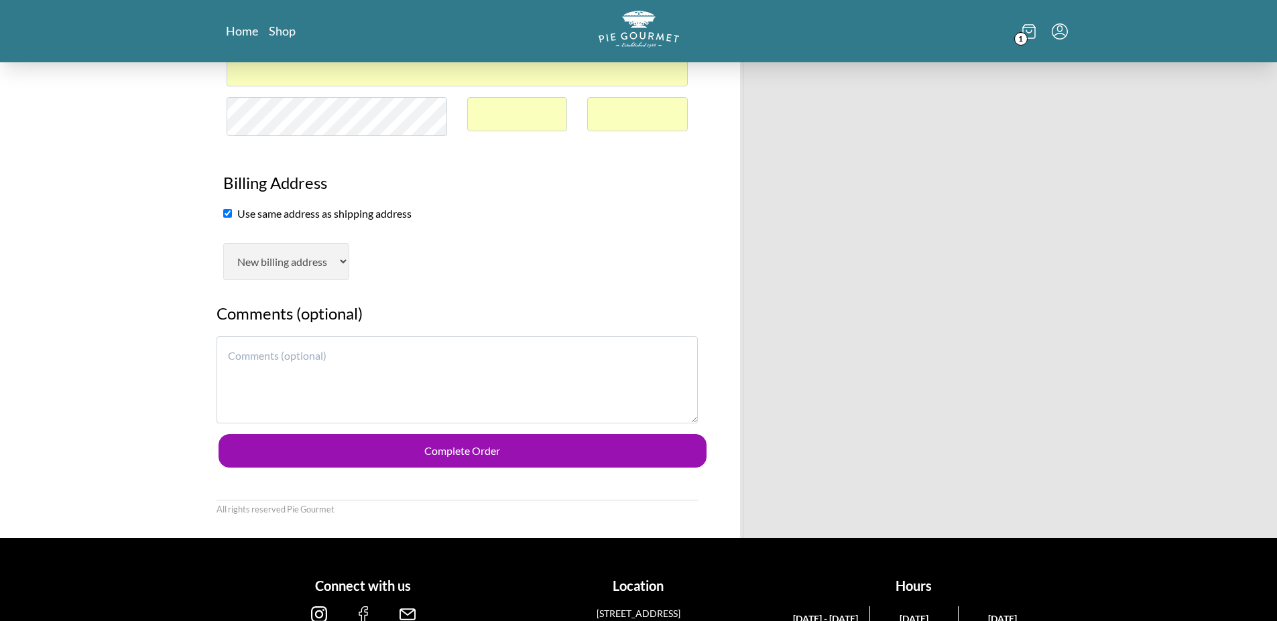
click at [232, 208] on section "Use same address as shipping address" at bounding box center [457, 214] width 468 height 16
click at [224, 214] on input "checkbox" at bounding box center [227, 213] width 9 height 9
checkbox input "false"
select select "AL"
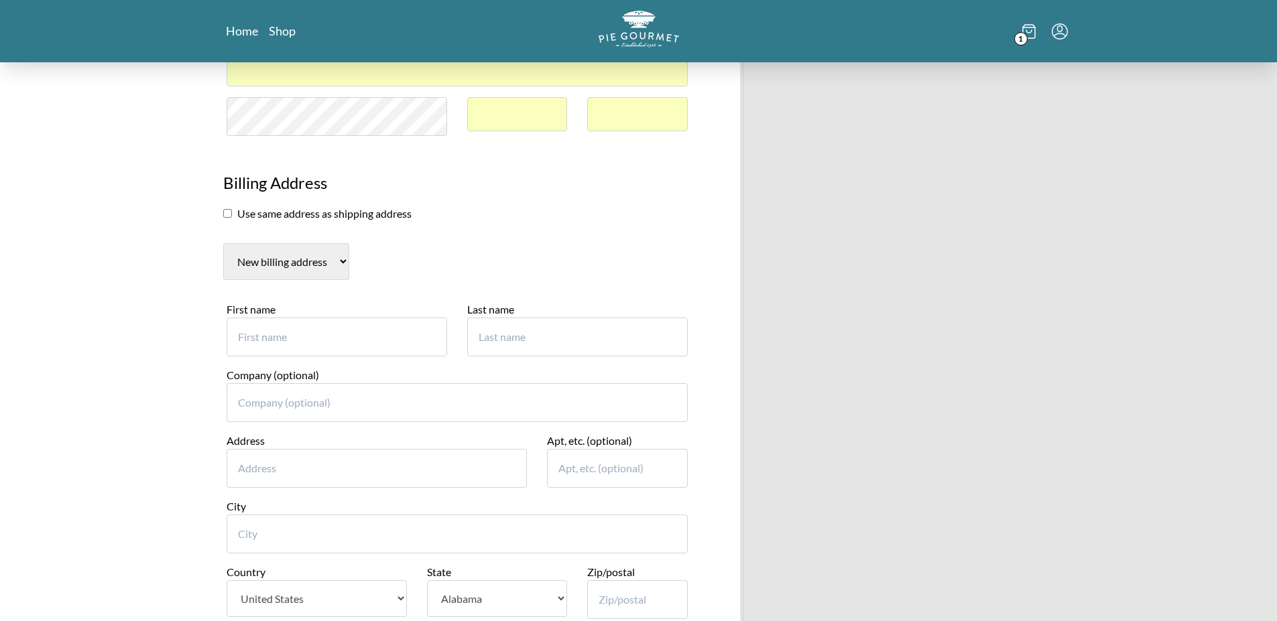
click at [282, 344] on input "First name" at bounding box center [337, 337] width 221 height 39
type input "[PERSON_NAME]"
type input "1"
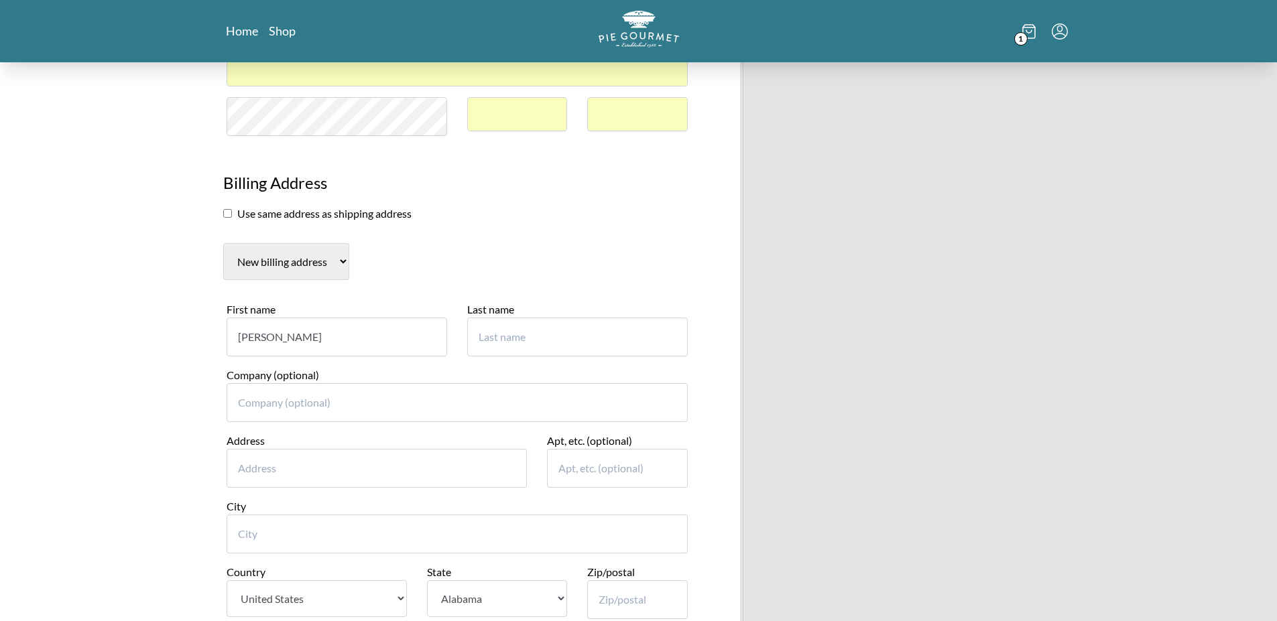
type input "[PERSON_NAME]"
click at [277, 456] on input "Address" at bounding box center [377, 468] width 301 height 39
type input "[STREET_ADDRESS]"
type input "[PERSON_NAME]"
select select "VA"
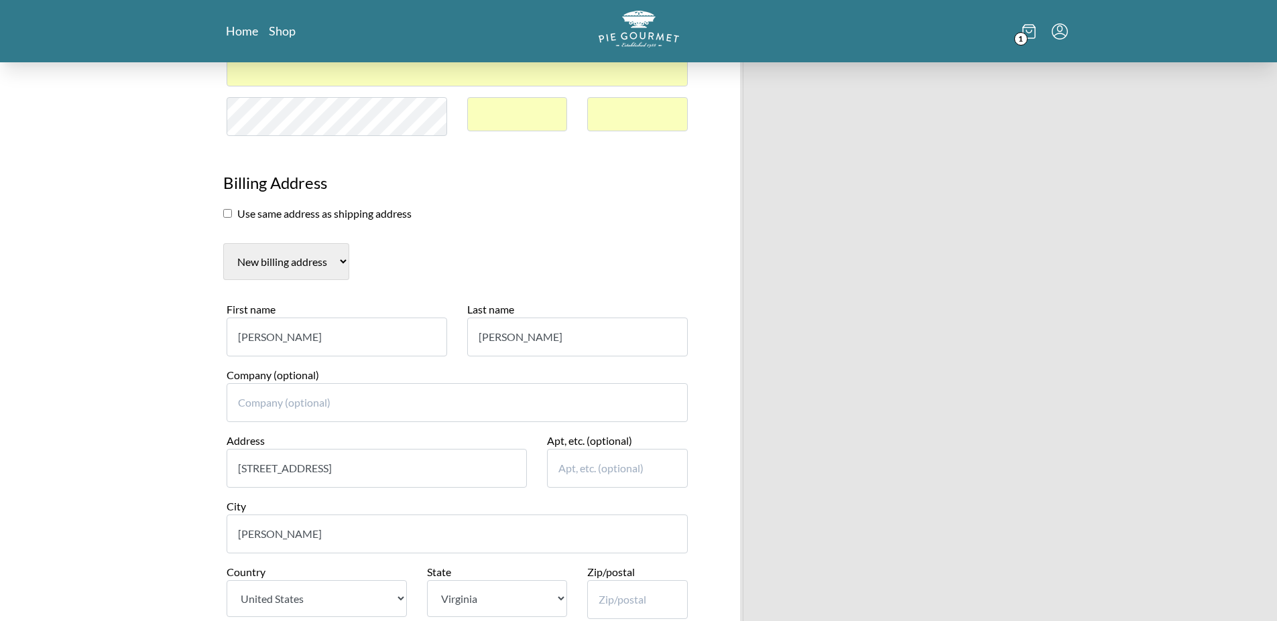
type input "20171"
type input "5712185881"
click at [119, 426] on div "Pie Gourmet Customer information [PERSON_NAME] ( [EMAIL_ADDRESS][DOMAIN_NAME] )…" at bounding box center [638, 234] width 1277 height 1417
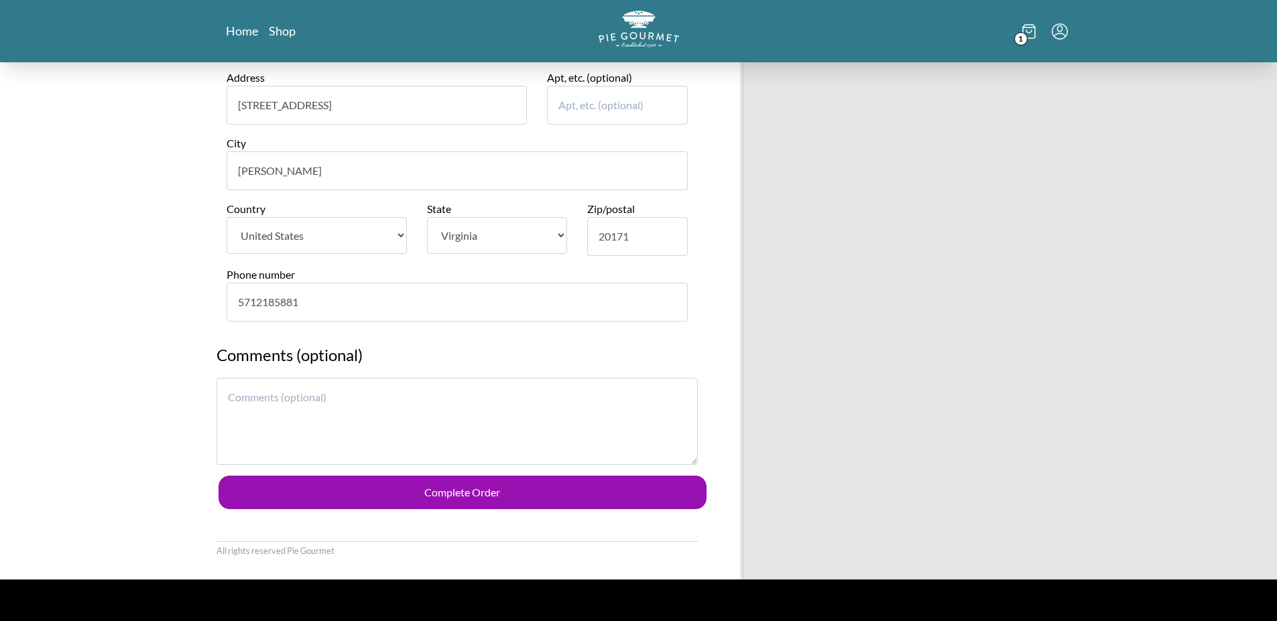
scroll to position [996, 0]
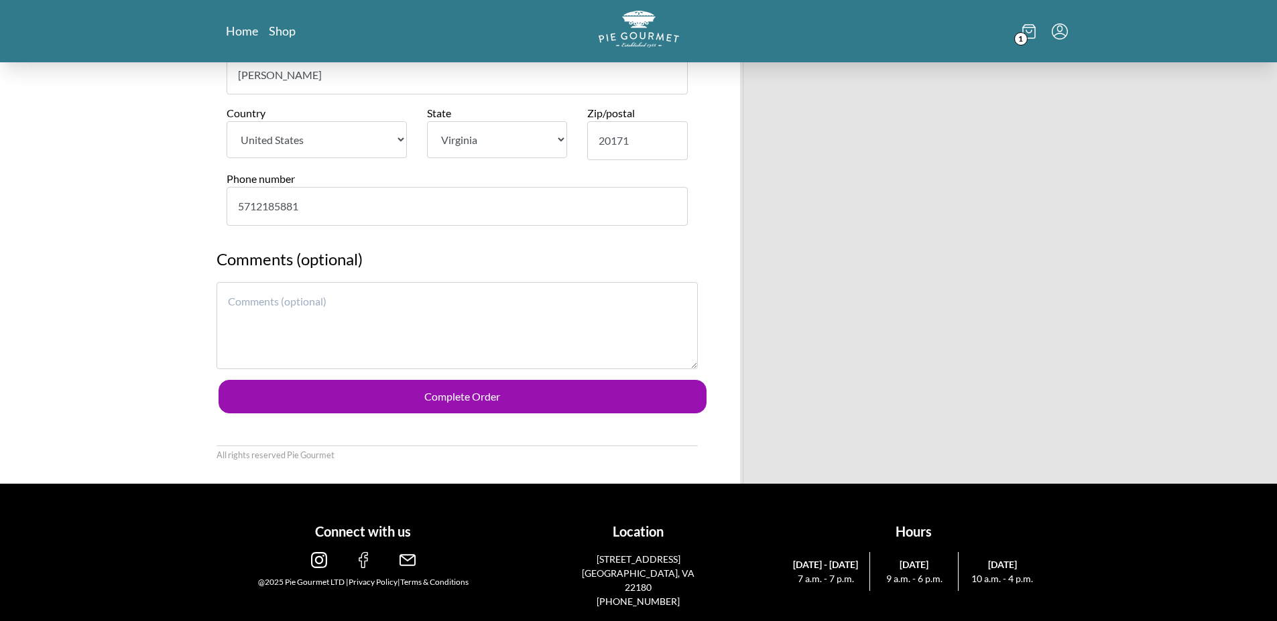
click at [322, 335] on textarea at bounding box center [457, 325] width 481 height 87
type textarea "I"
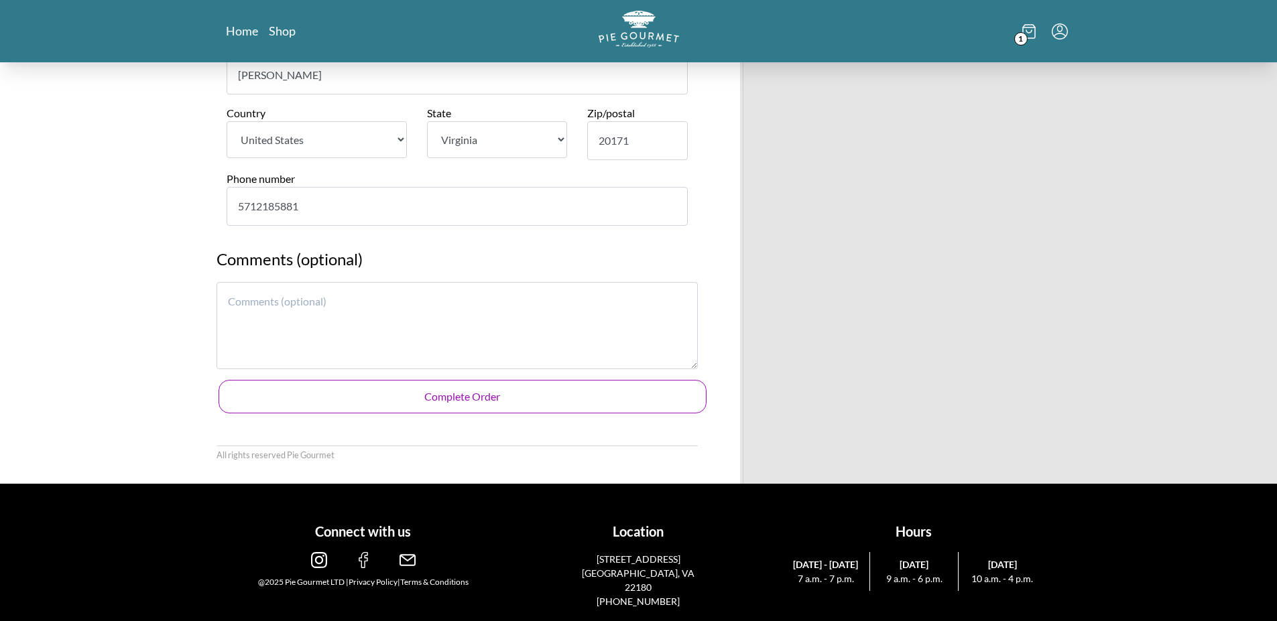
click at [348, 412] on button "Complete Order" at bounding box center [463, 397] width 488 height 34
